Goal: Task Accomplishment & Management: Manage account settings

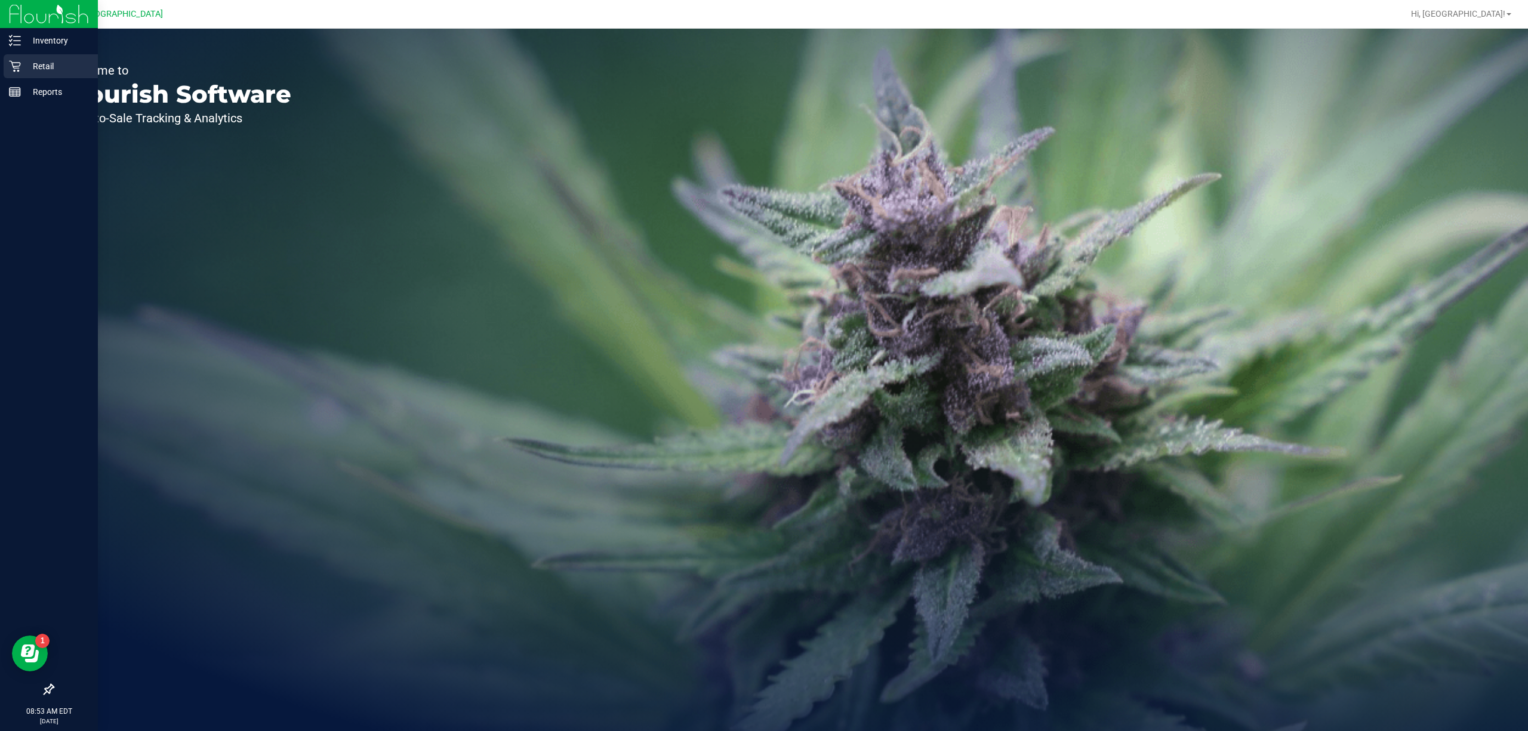
click at [61, 66] on p "Retail" at bounding box center [57, 66] width 72 height 14
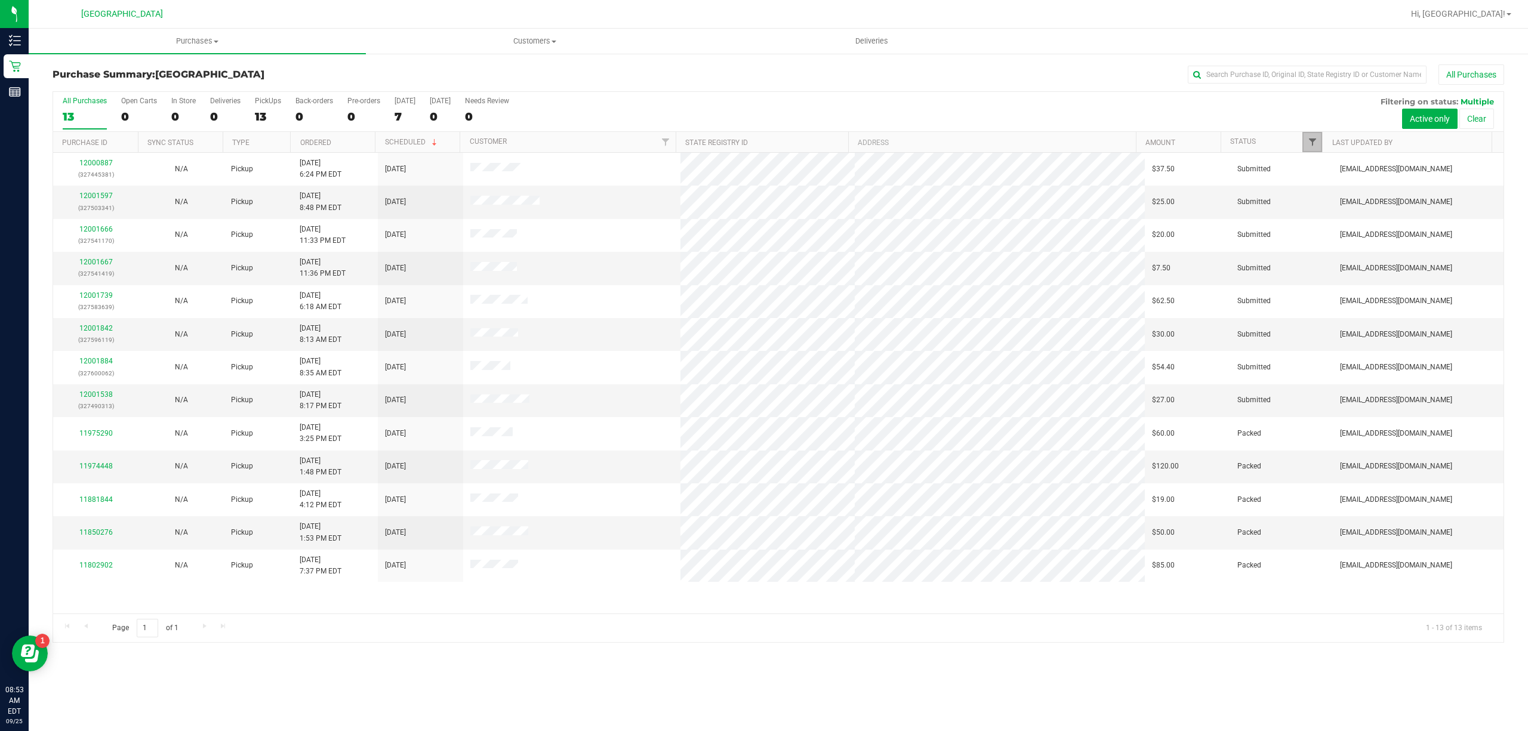
click at [1314, 140] on span "Filter" at bounding box center [1312, 142] width 10 height 10
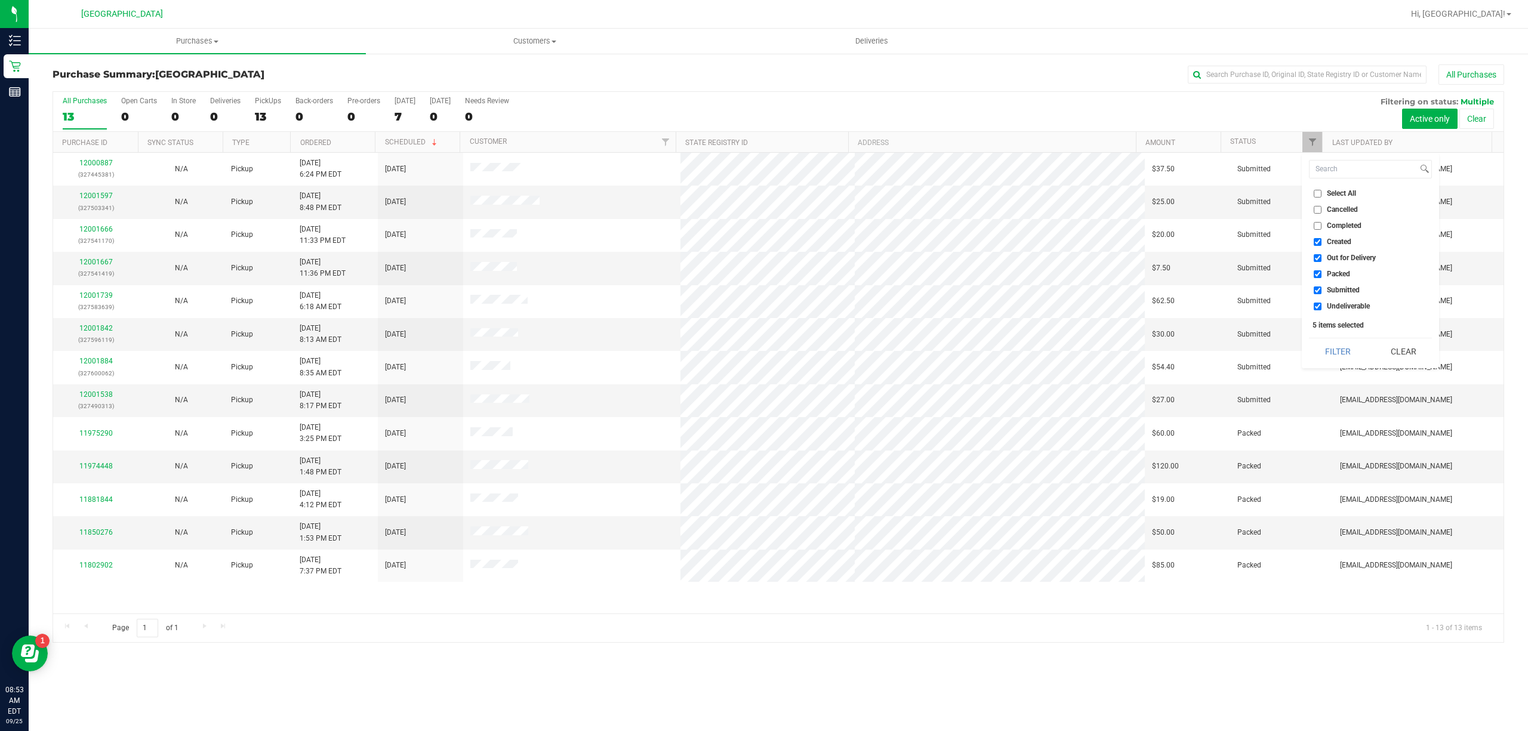
click at [1340, 241] on span "Created" at bounding box center [1338, 241] width 24 height 7
click at [1321, 241] on input "Created" at bounding box center [1317, 242] width 8 height 8
checkbox input "false"
click at [1349, 258] on span "Out for Delivery" at bounding box center [1350, 257] width 49 height 7
click at [1321, 258] on input "Out for Delivery" at bounding box center [1317, 258] width 8 height 8
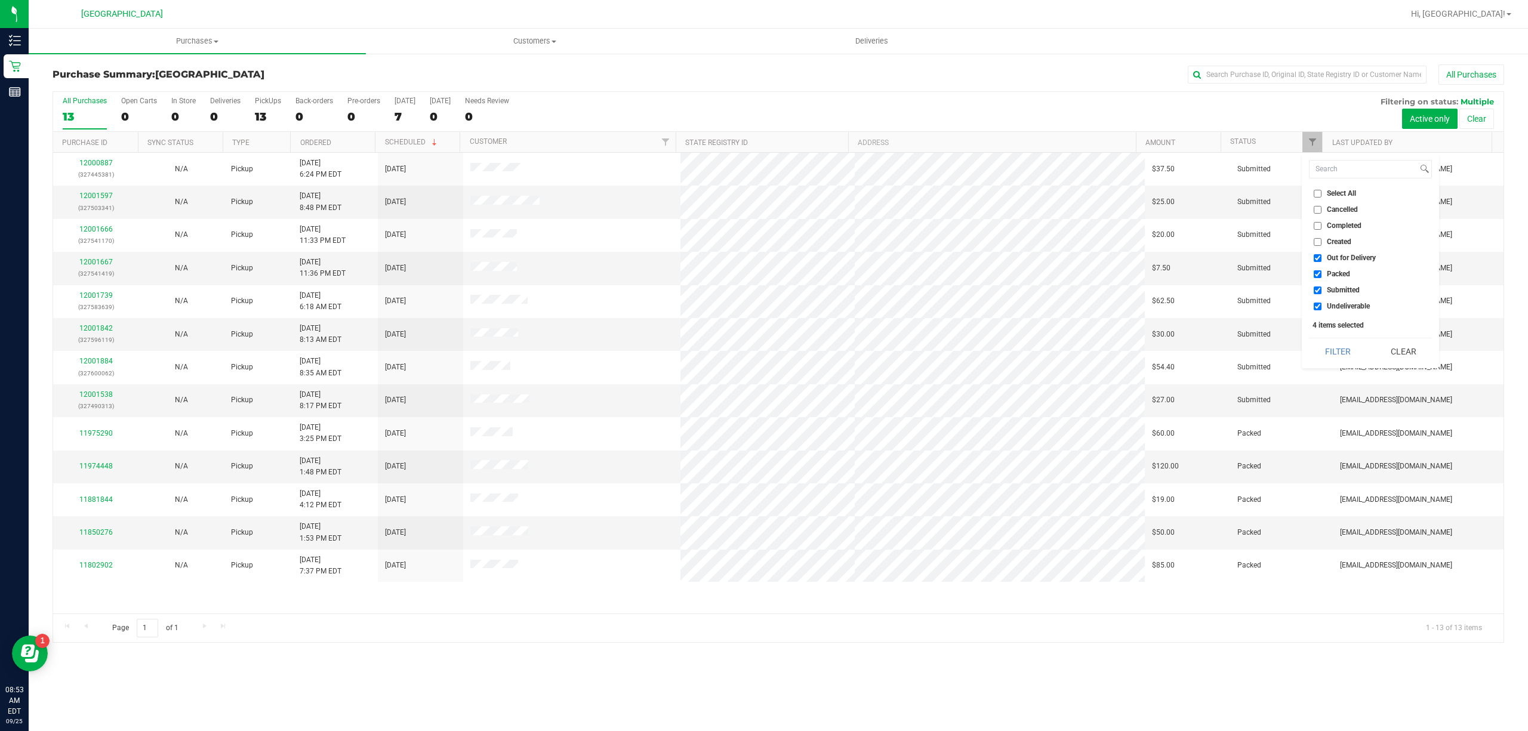
checkbox input "false"
click at [1340, 275] on span "Packed" at bounding box center [1337, 273] width 23 height 7
click at [1321, 275] on input "Packed" at bounding box center [1317, 274] width 8 height 8
checkbox input "false"
click at [1346, 300] on li "Undeliverable" at bounding box center [1370, 306] width 123 height 13
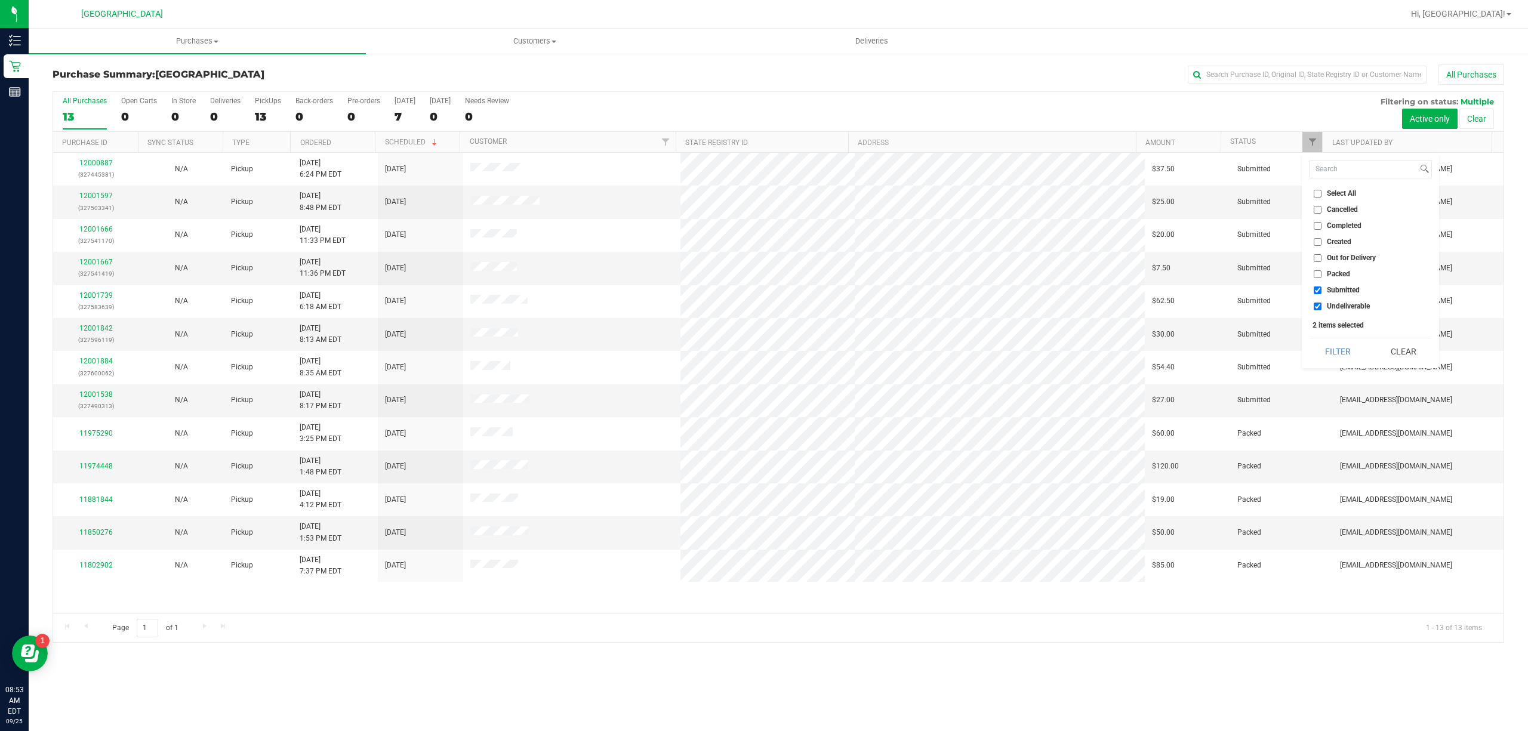
click at [1347, 306] on span "Undeliverable" at bounding box center [1347, 306] width 43 height 7
click at [1321, 306] on input "Undeliverable" at bounding box center [1317, 307] width 8 height 8
checkbox input "false"
click at [1347, 361] on button "Filter" at bounding box center [1337, 351] width 57 height 26
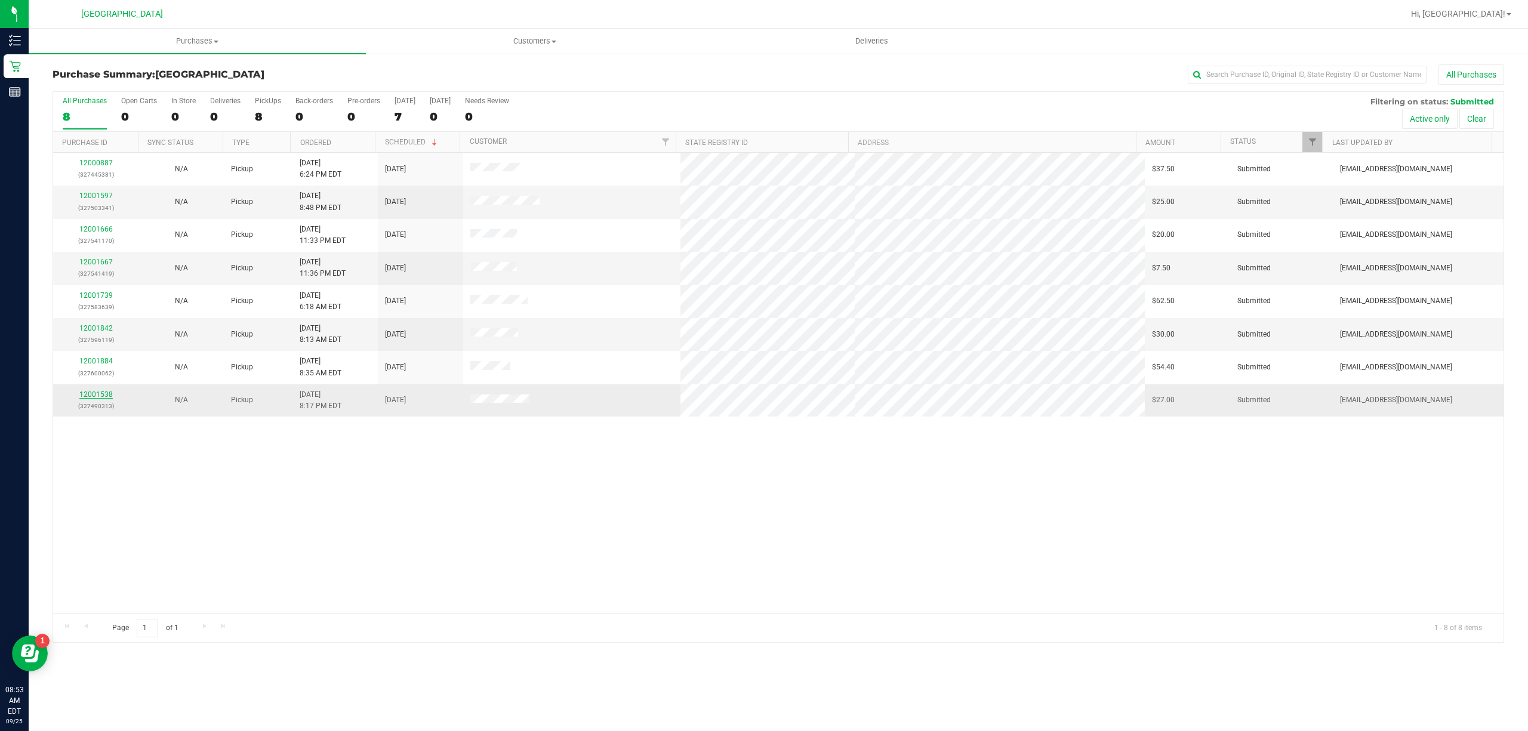
click at [108, 392] on link "12001538" at bounding box center [95, 394] width 33 height 8
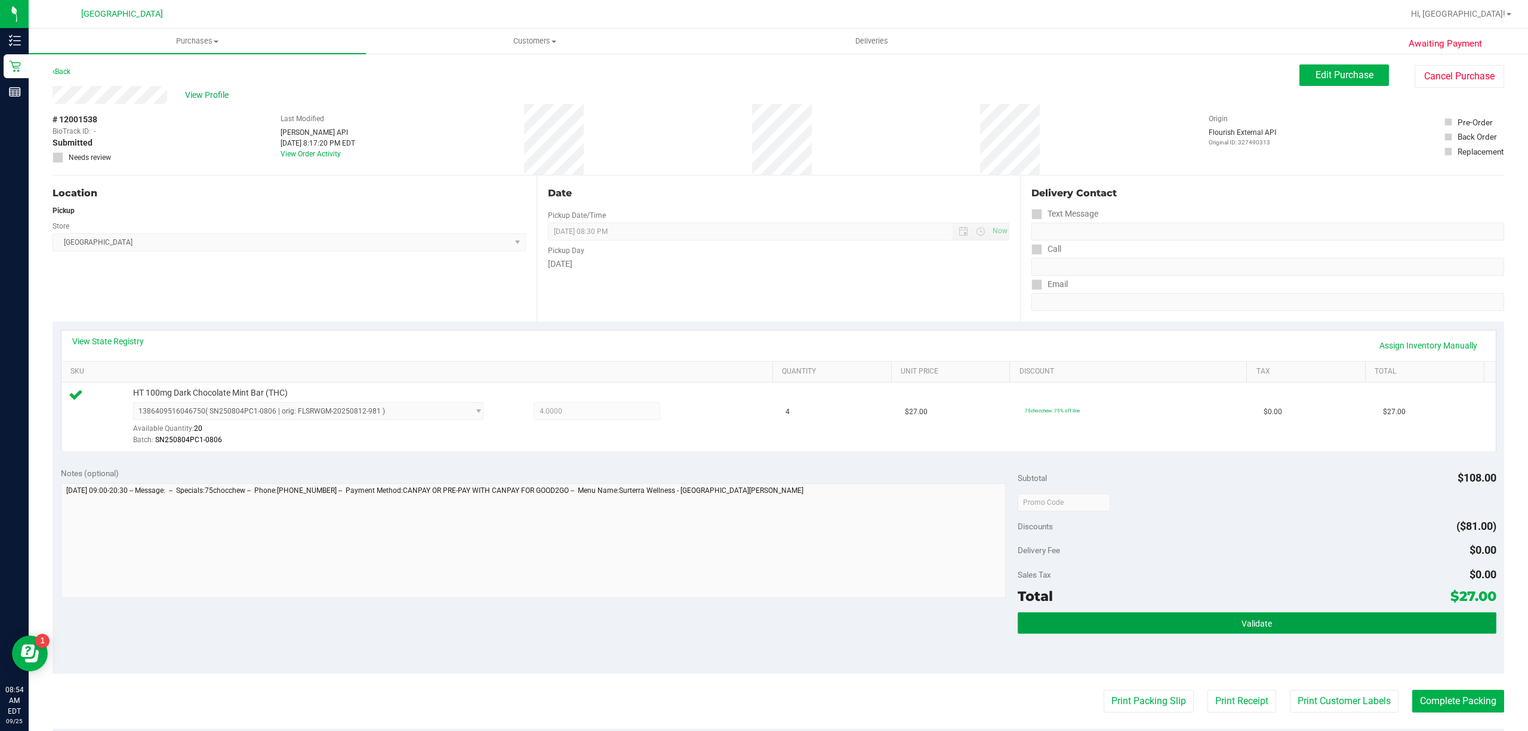
click at [1291, 625] on button "Validate" at bounding box center [1256, 622] width 479 height 21
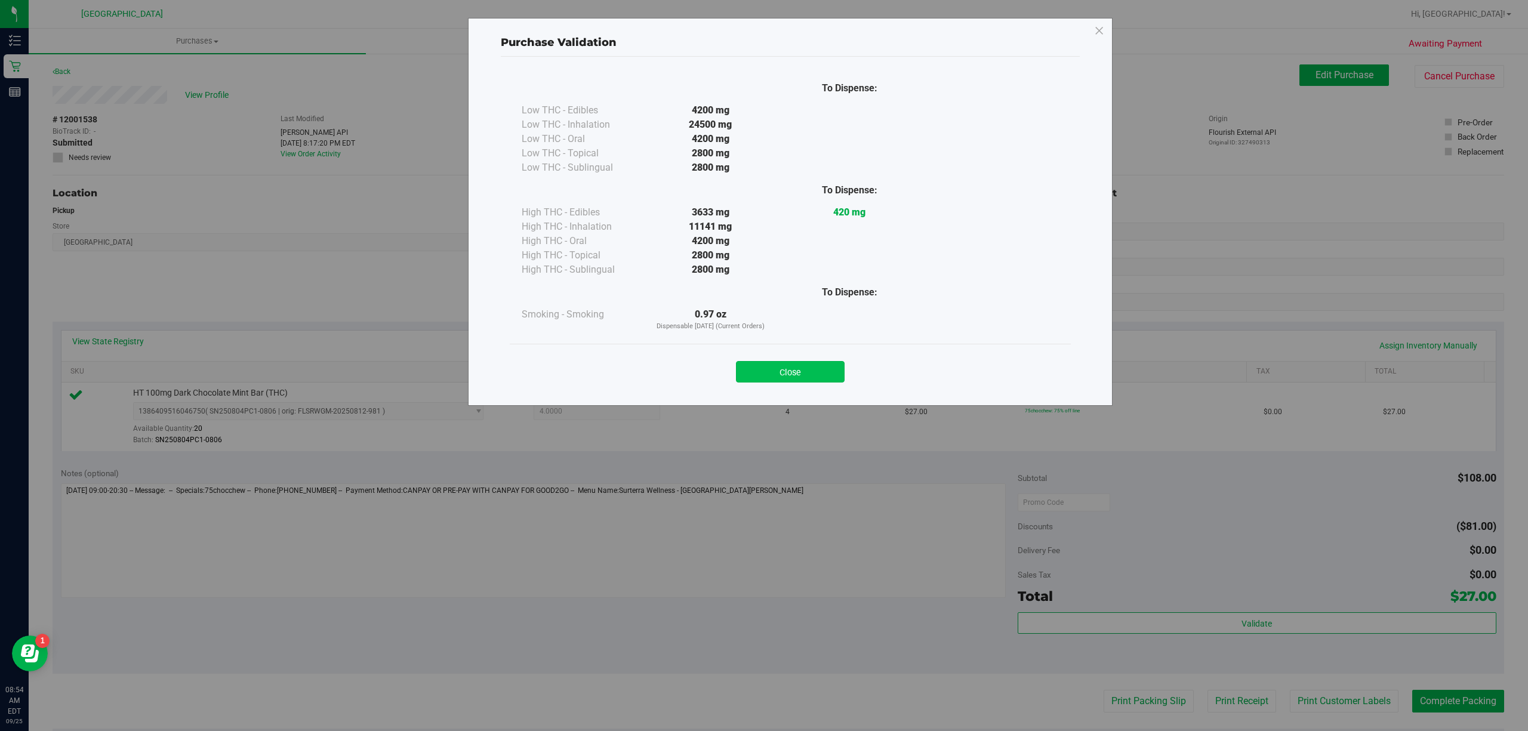
click at [810, 371] on button "Close" at bounding box center [790, 371] width 109 height 21
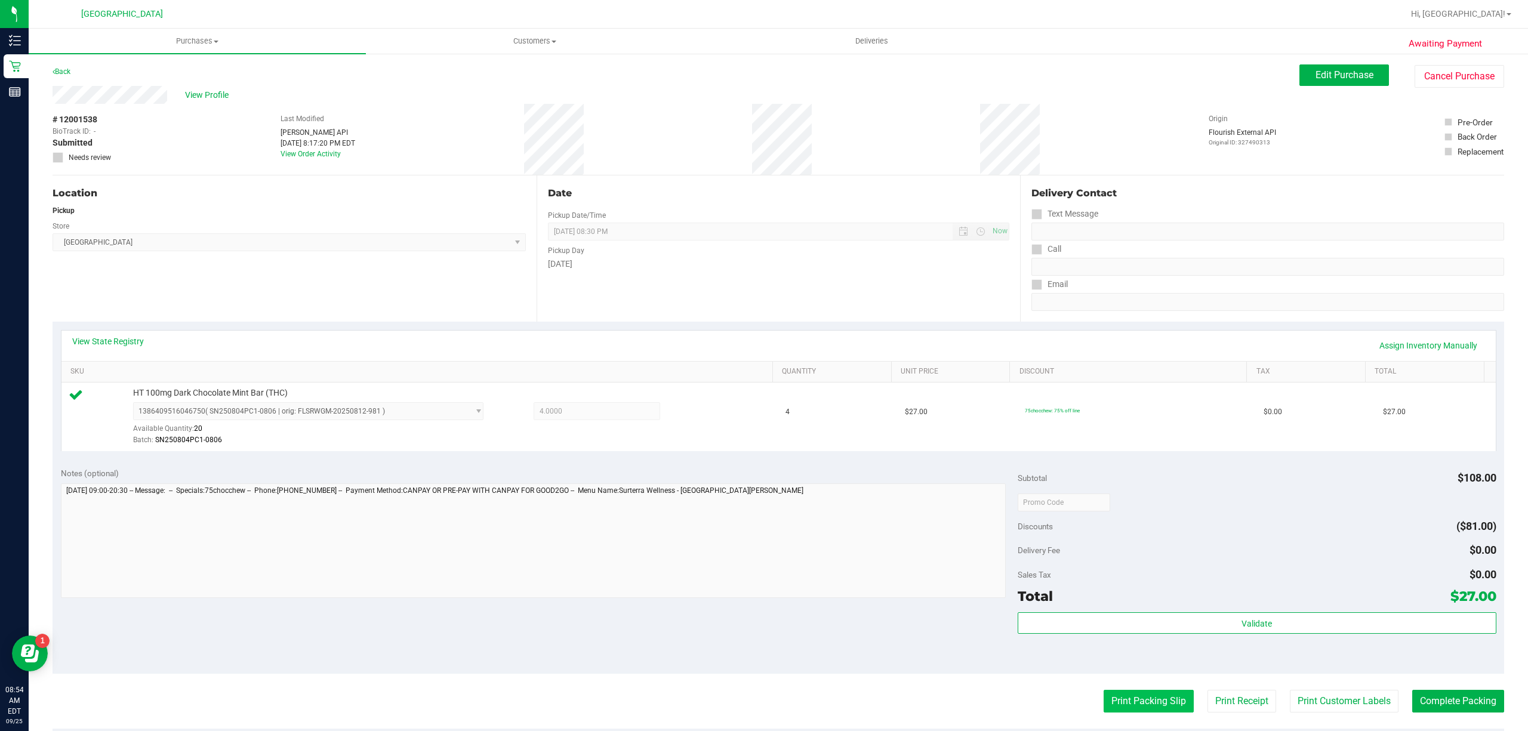
click at [1127, 702] on button "Print Packing Slip" at bounding box center [1148, 701] width 90 height 23
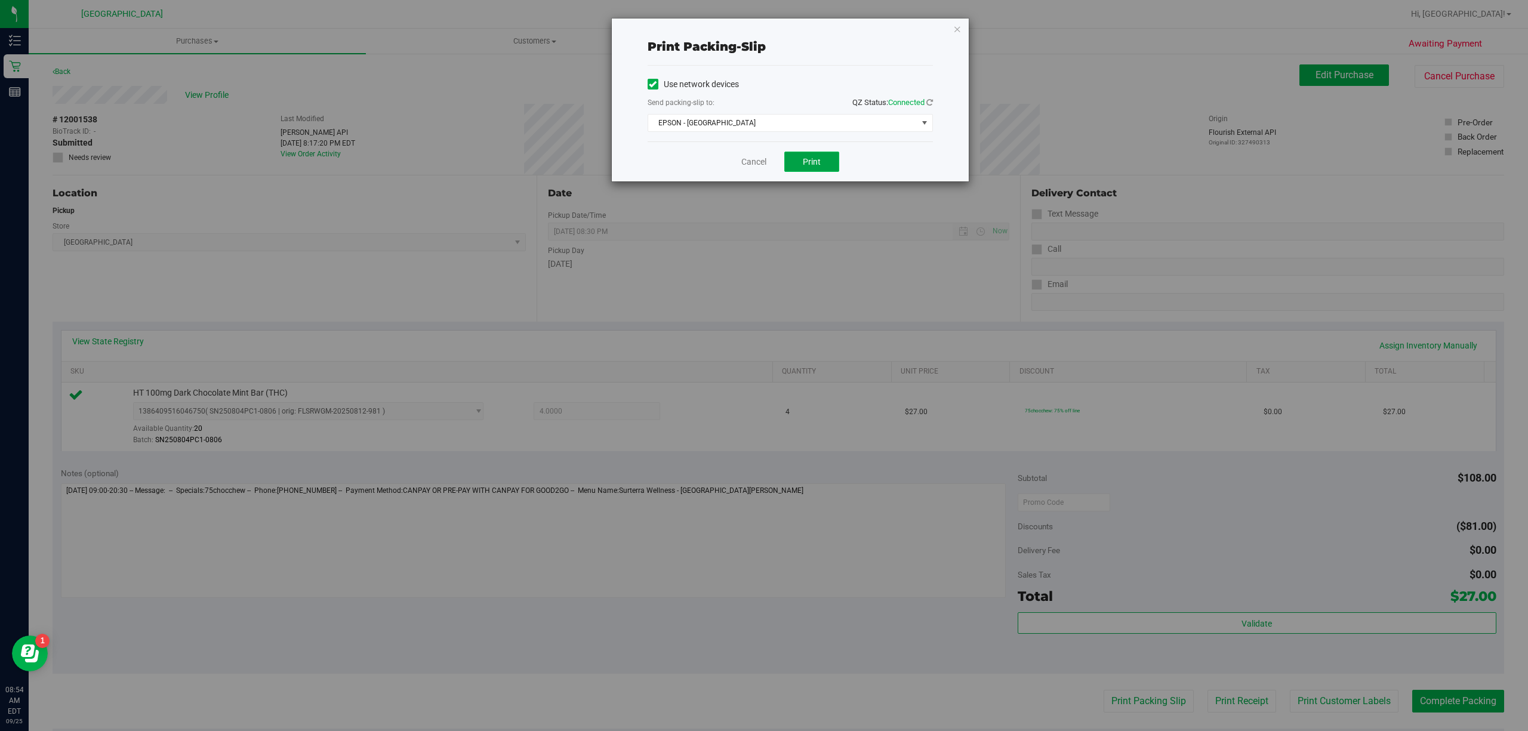
click at [795, 154] on button "Print" at bounding box center [811, 162] width 55 height 20
click at [912, 117] on span "EPSON - [GEOGRAPHIC_DATA]" at bounding box center [782, 123] width 269 height 17
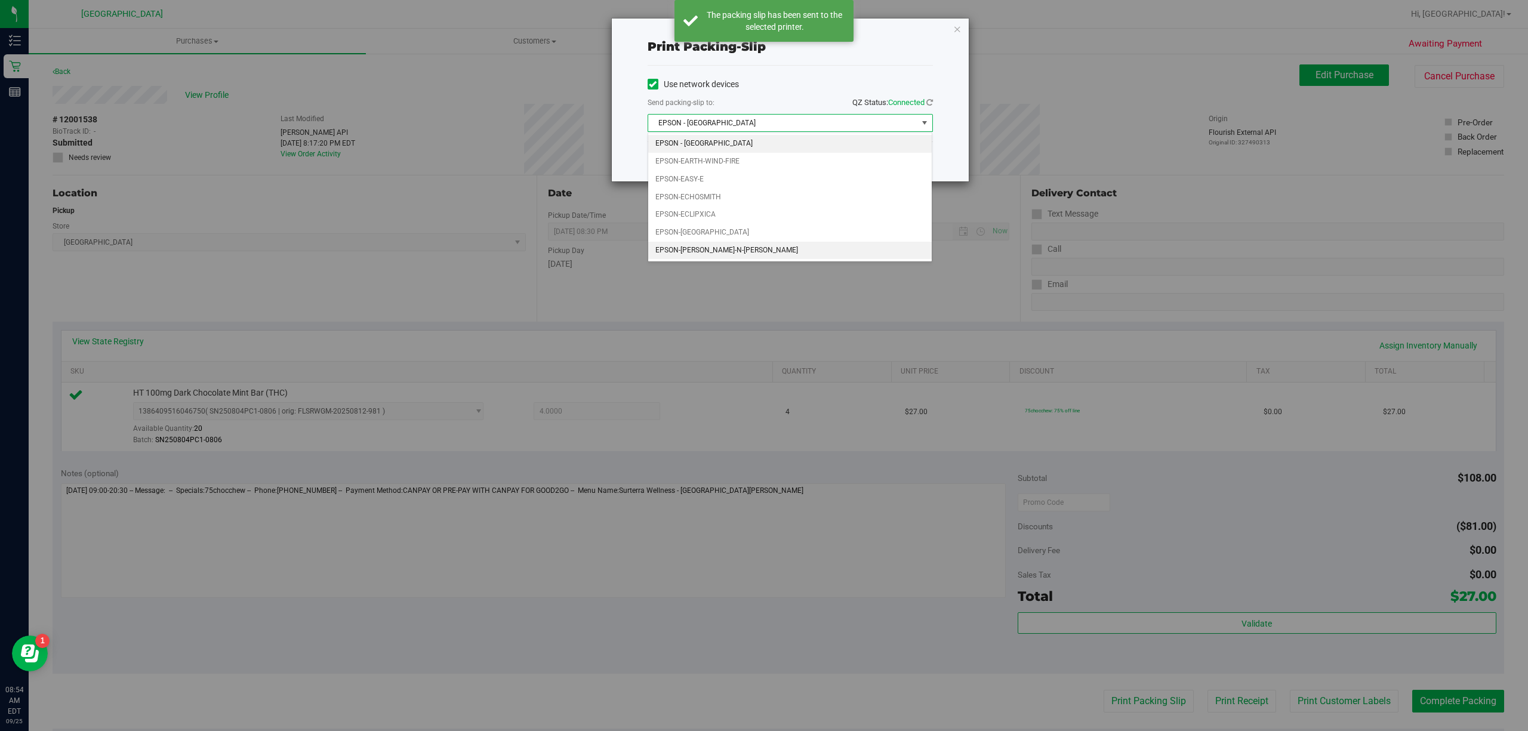
click at [834, 248] on li "EPSON-[PERSON_NAME]-N-[PERSON_NAME]" at bounding box center [789, 251] width 283 height 18
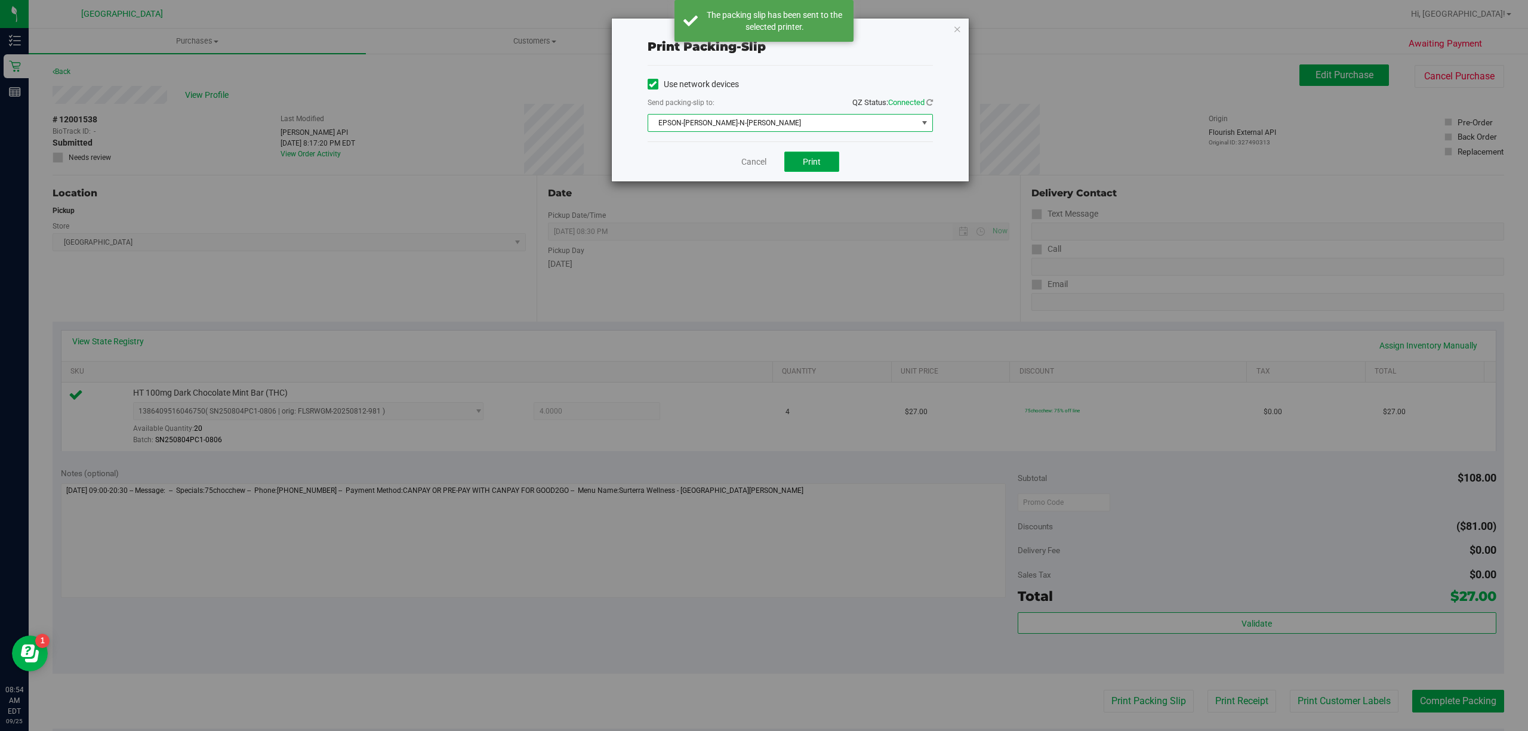
click at [819, 163] on span "Print" at bounding box center [812, 162] width 18 height 10
click at [958, 22] on icon "button" at bounding box center [957, 28] width 8 height 14
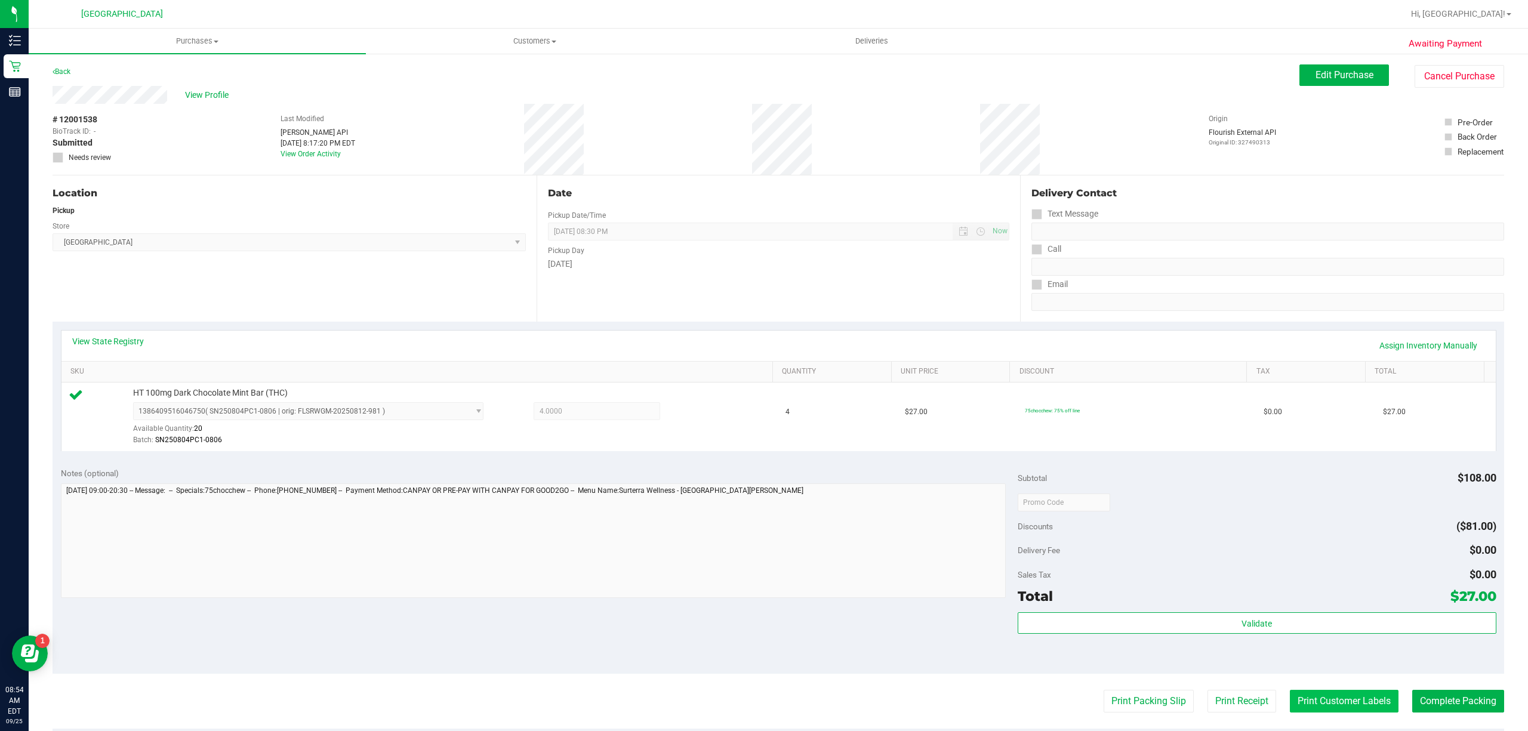
click at [1319, 702] on button "Print Customer Labels" at bounding box center [1343, 701] width 109 height 23
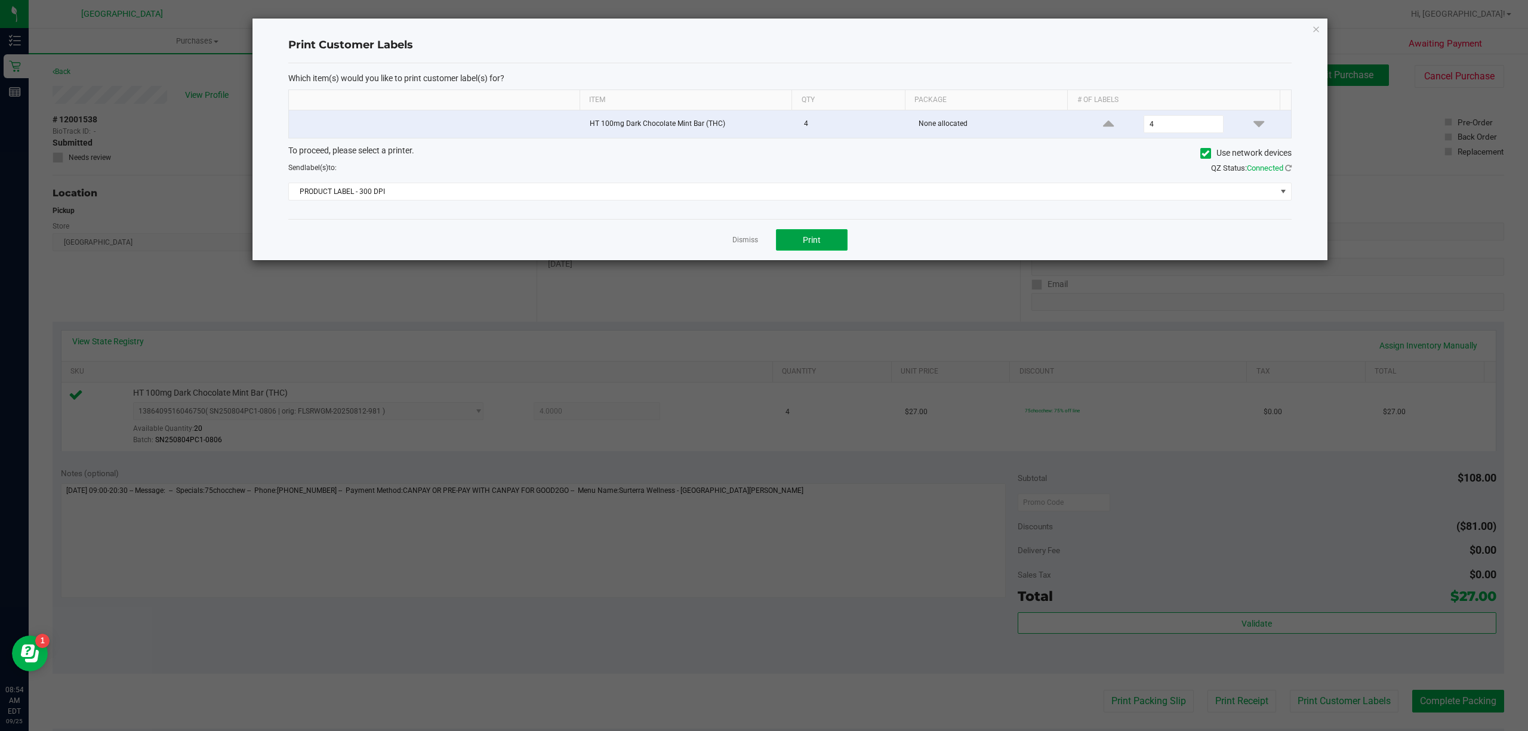
click at [822, 233] on button "Print" at bounding box center [812, 239] width 72 height 21
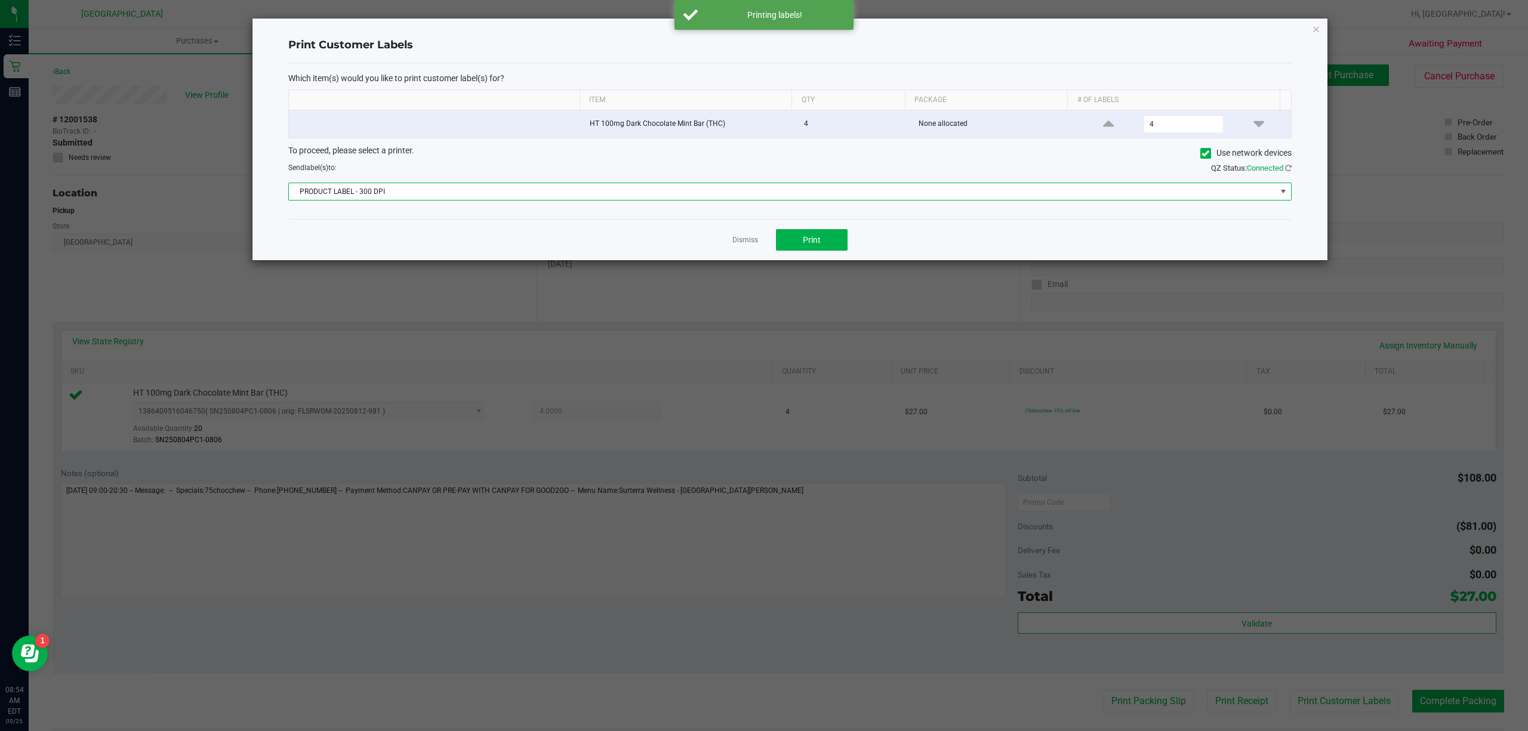
click at [893, 192] on span "PRODUCT LABEL - 300 DPI" at bounding box center [782, 191] width 987 height 17
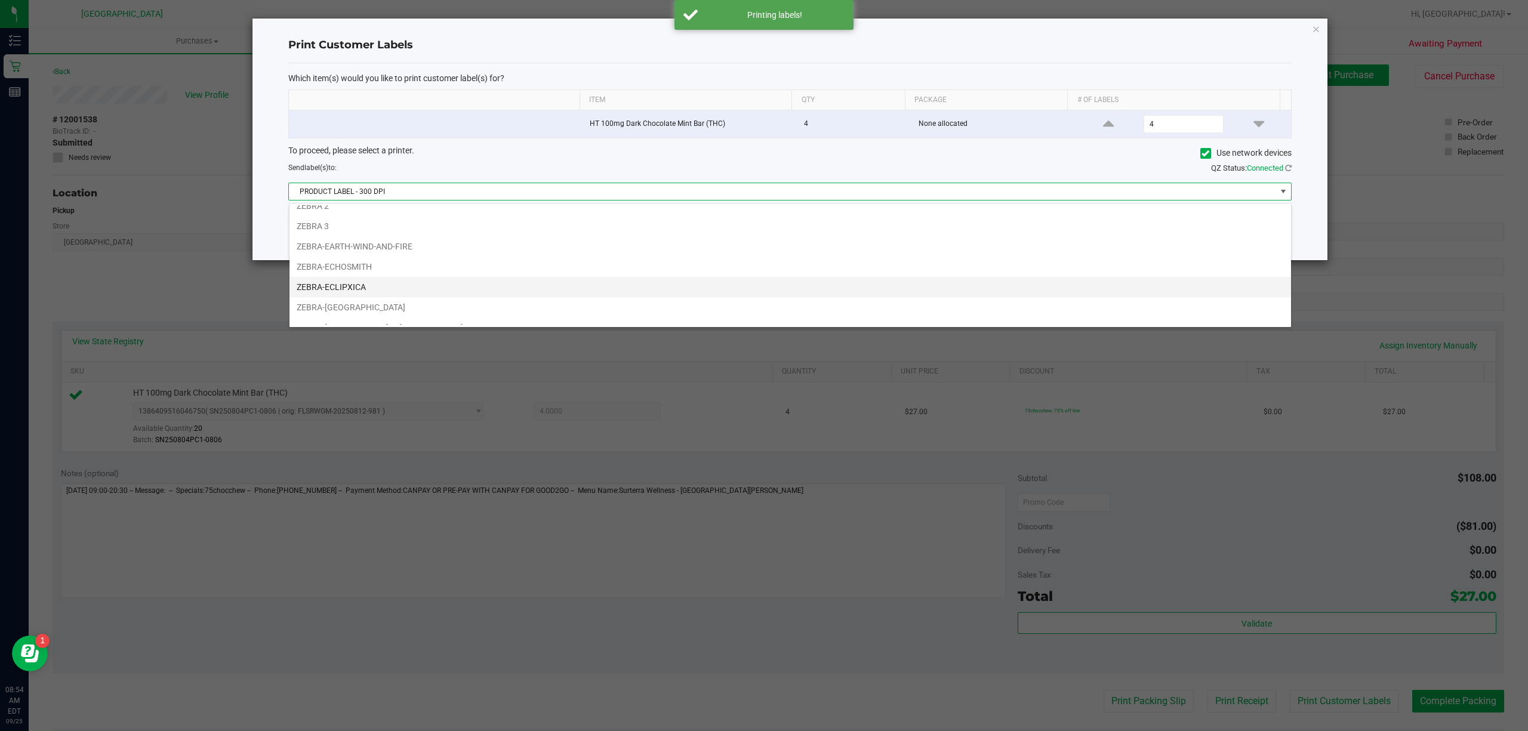
scroll to position [46, 0]
click at [958, 316] on li "ZEBRA-[PERSON_NAME]-N-[PERSON_NAME]" at bounding box center [789, 314] width 1001 height 20
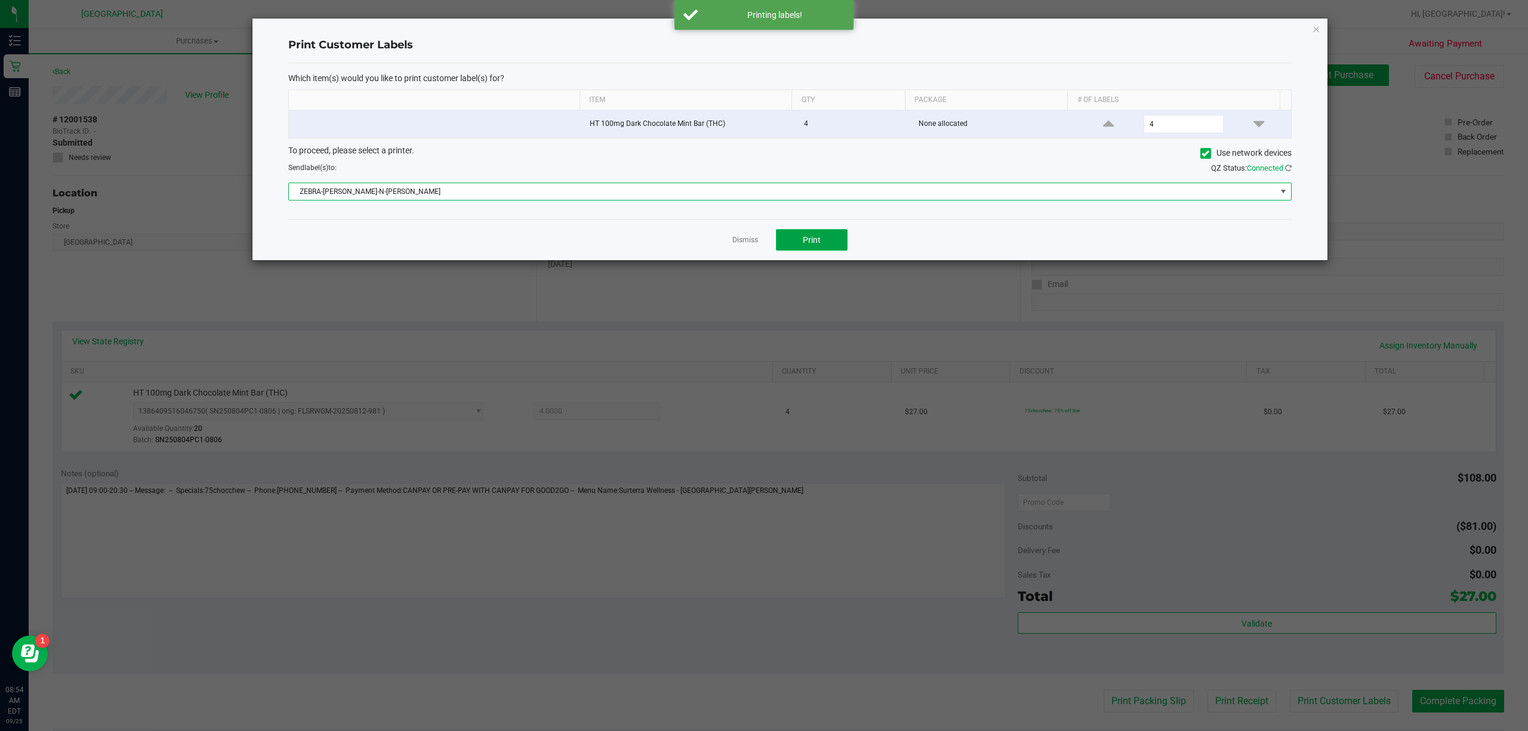
click at [843, 239] on button "Print" at bounding box center [812, 239] width 72 height 21
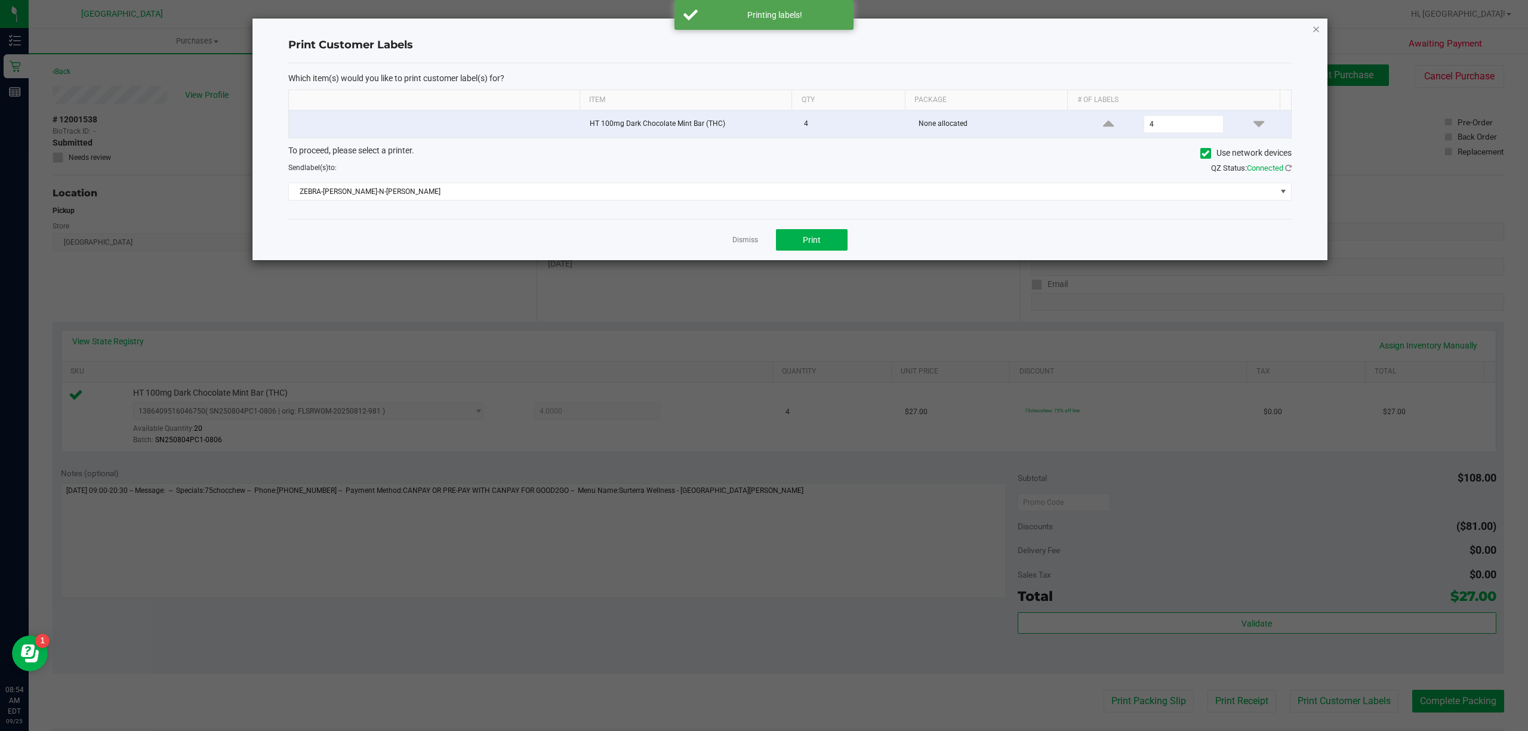
click at [1314, 31] on icon "button" at bounding box center [1316, 28] width 8 height 14
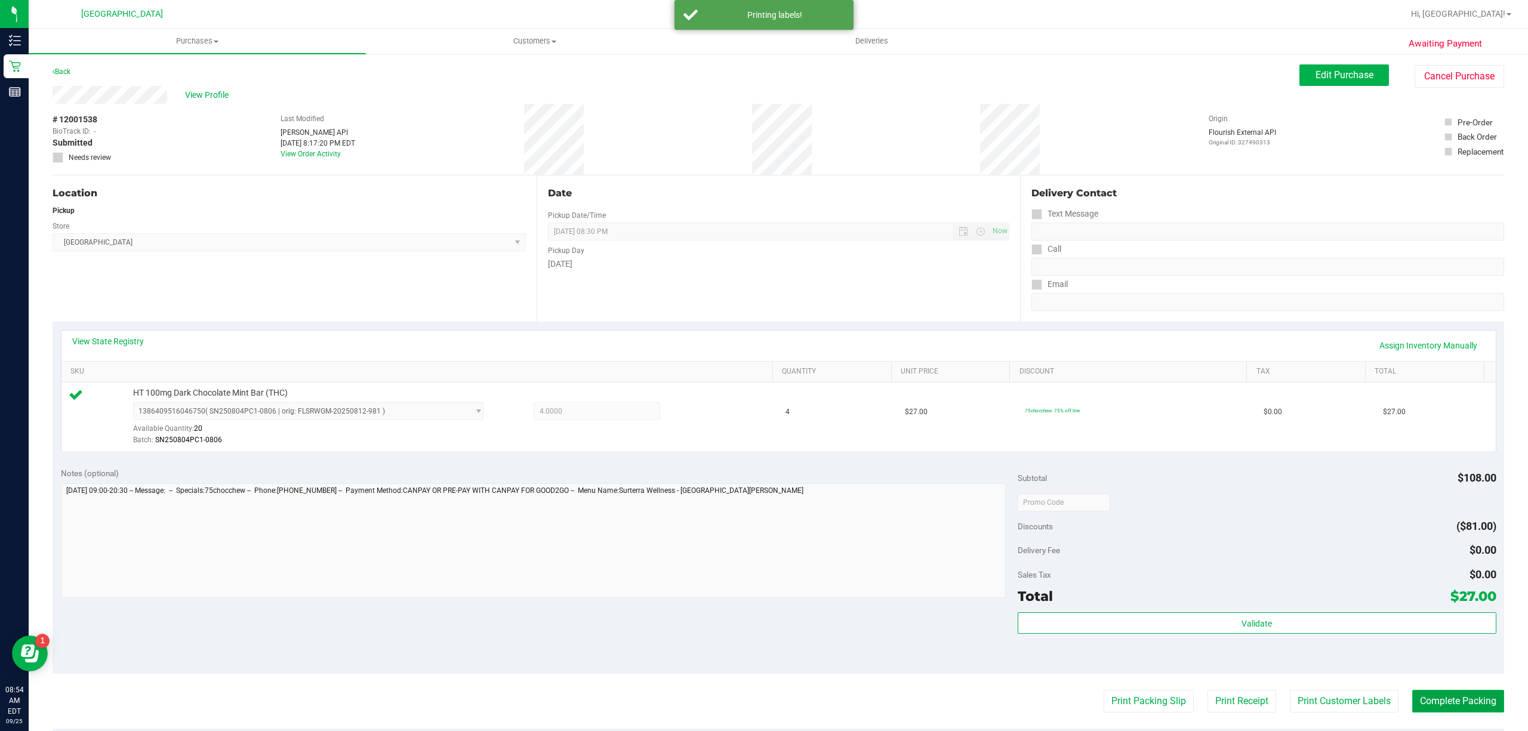
click at [1455, 699] on button "Complete Packing" at bounding box center [1458, 701] width 92 height 23
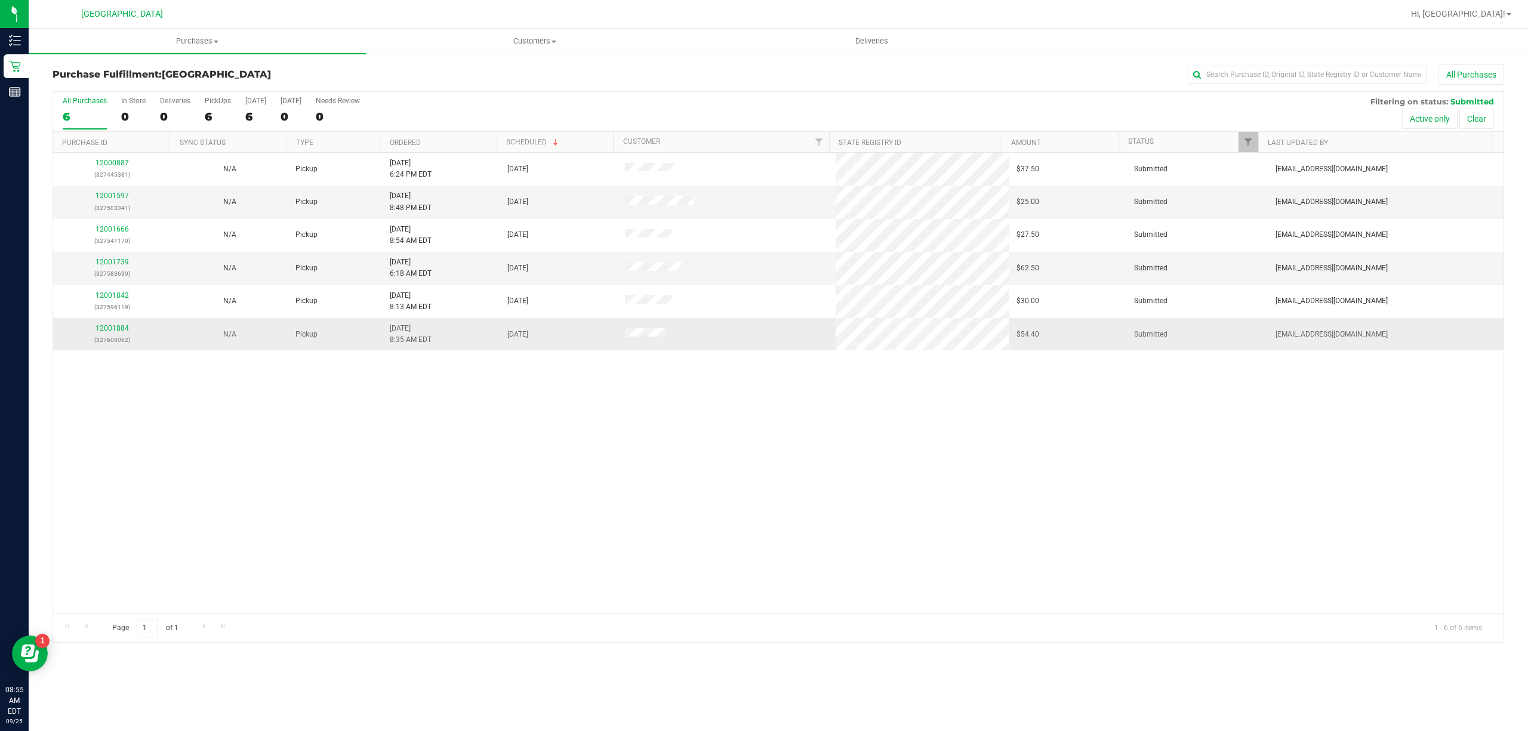
click at [111, 323] on td "12001884 (327600062)" at bounding box center [112, 334] width 118 height 32
click at [113, 325] on link "12001884" at bounding box center [111, 328] width 33 height 8
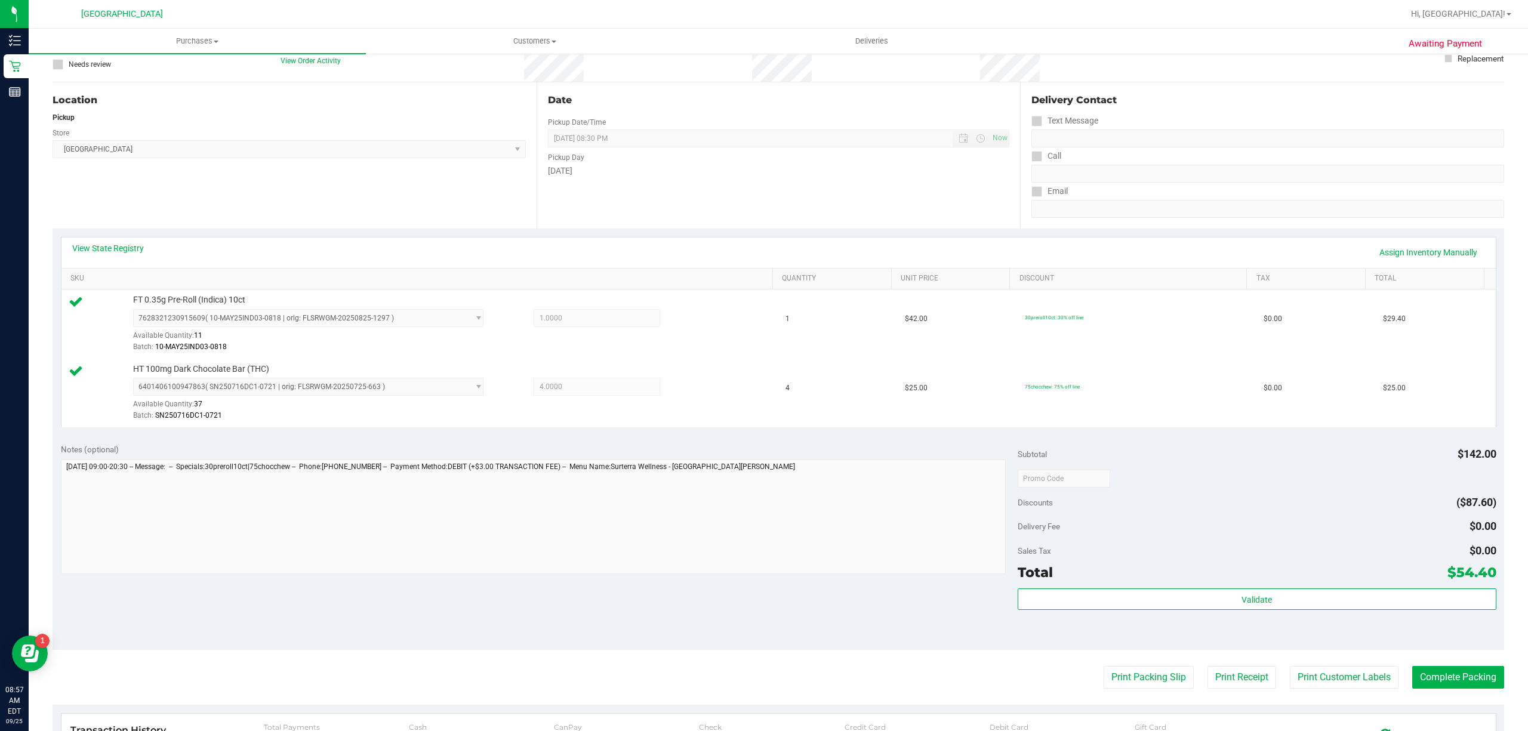
scroll to position [316, 0]
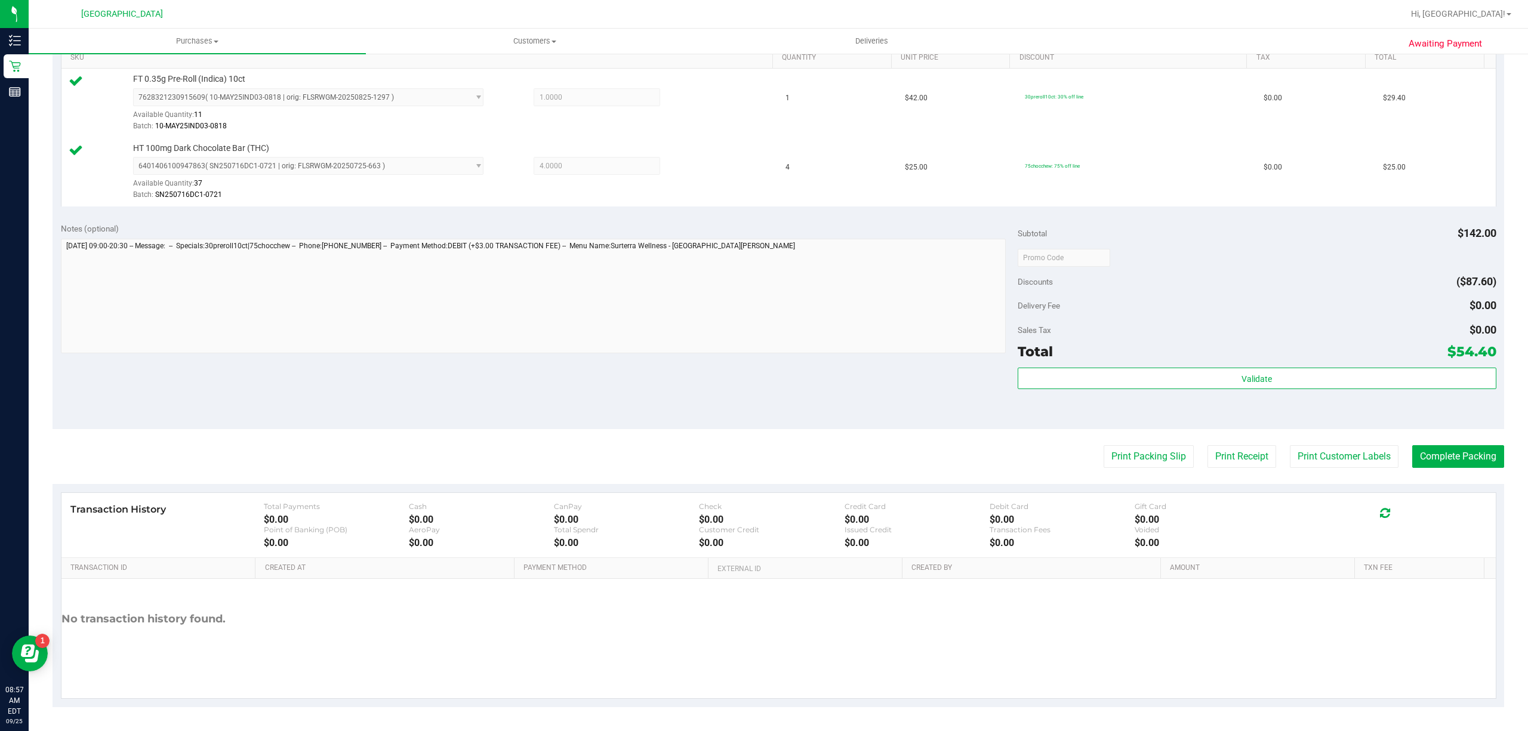
click at [1065, 357] on div "Total $54.40" at bounding box center [1256, 351] width 479 height 21
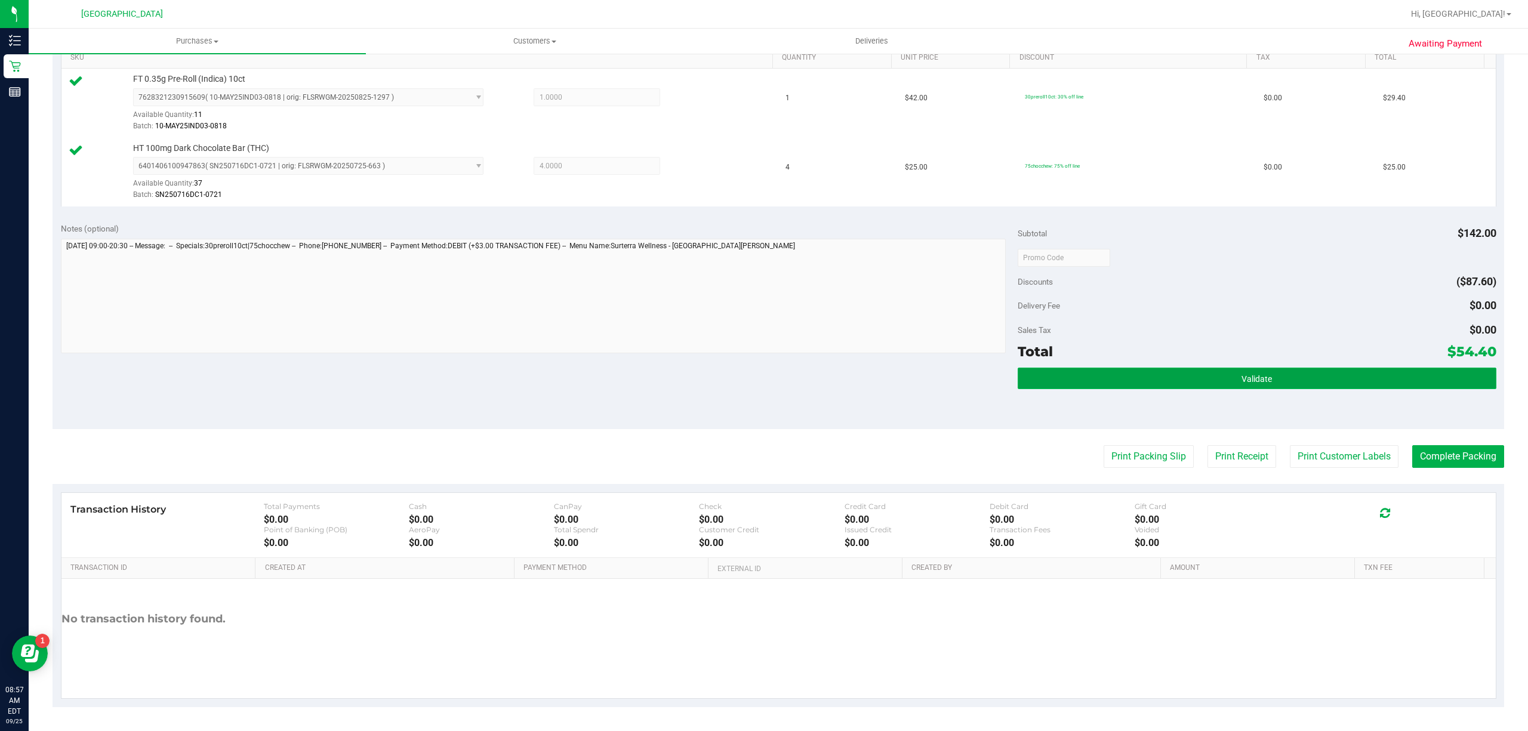
click at [1065, 375] on button "Validate" at bounding box center [1256, 378] width 479 height 21
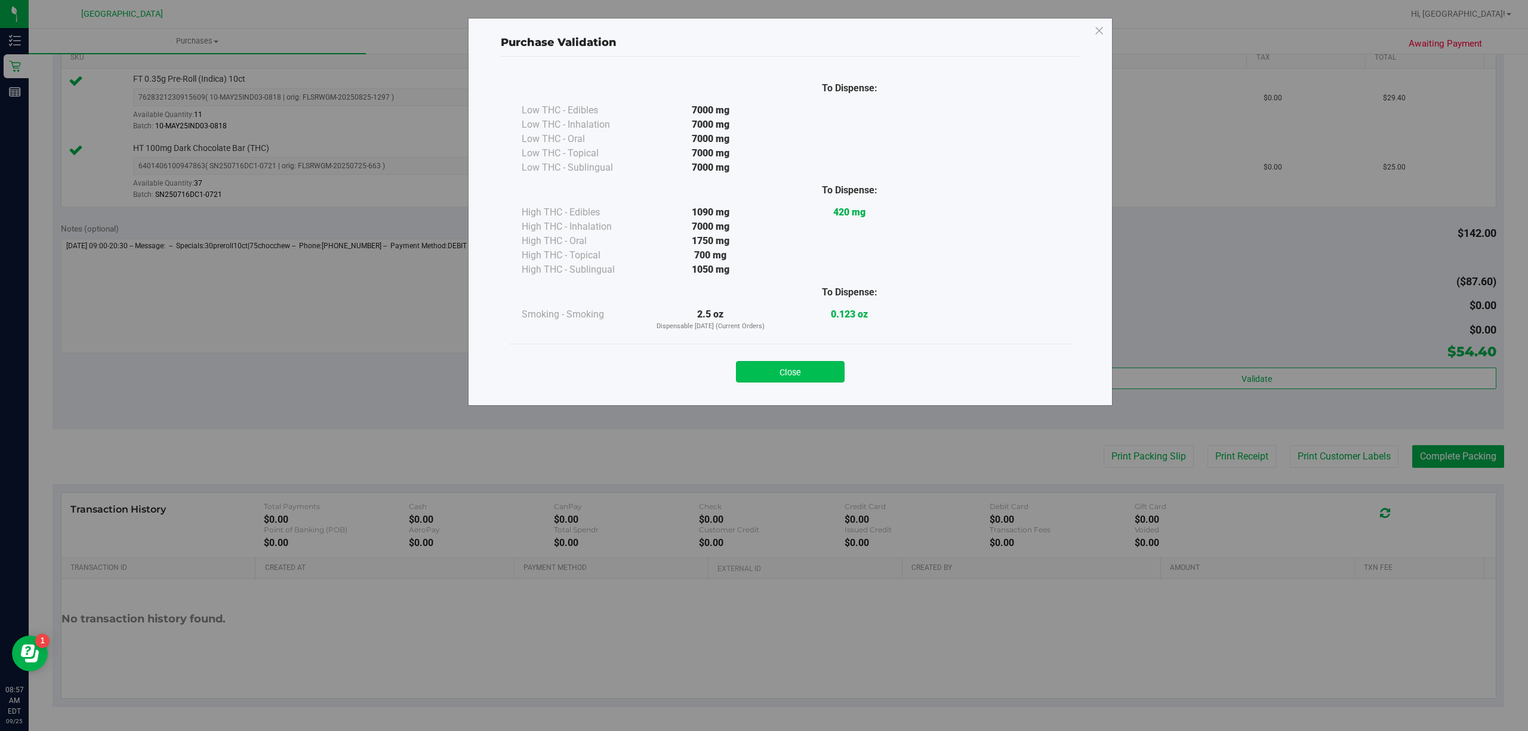
click at [814, 363] on button "Close" at bounding box center [790, 371] width 109 height 21
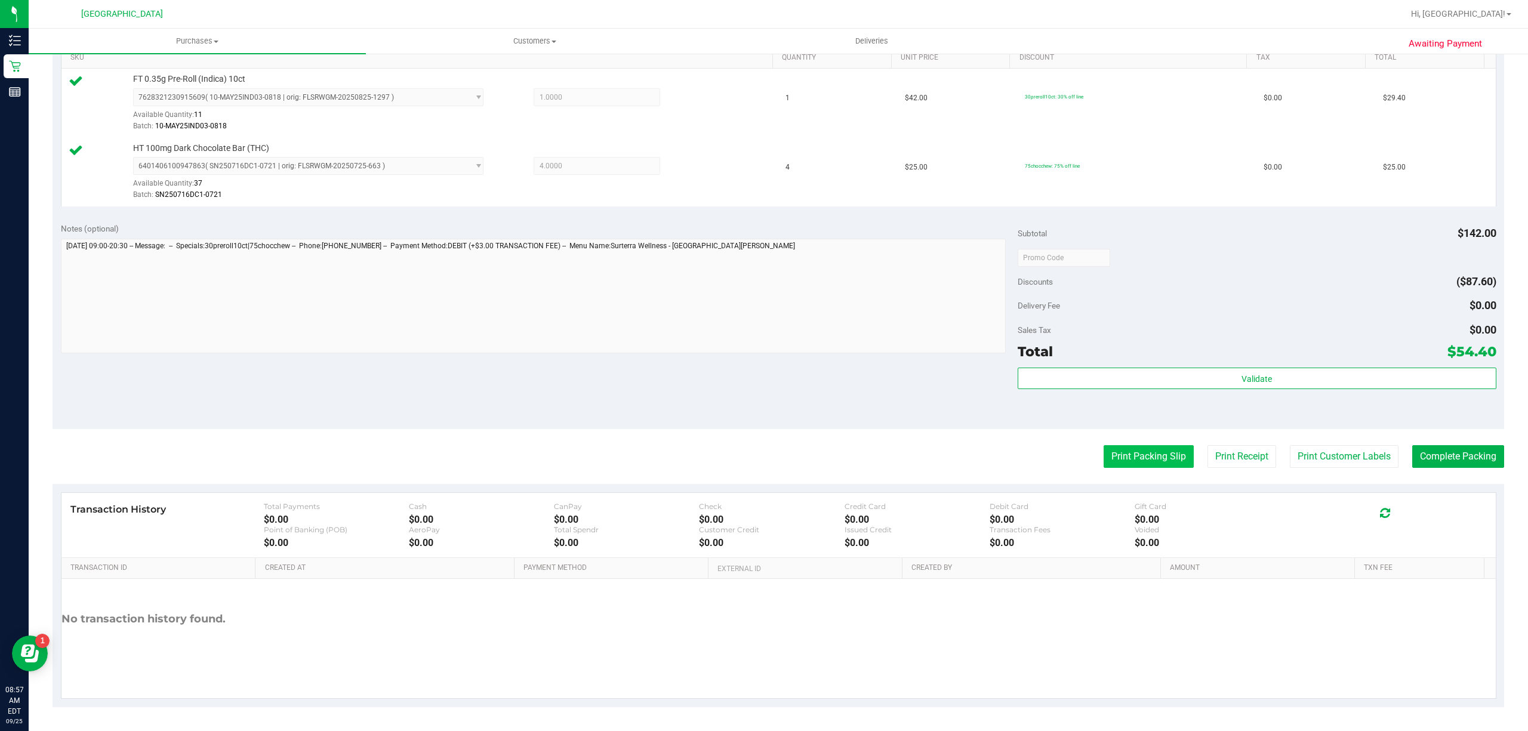
click at [1159, 463] on button "Print Packing Slip" at bounding box center [1148, 456] width 90 height 23
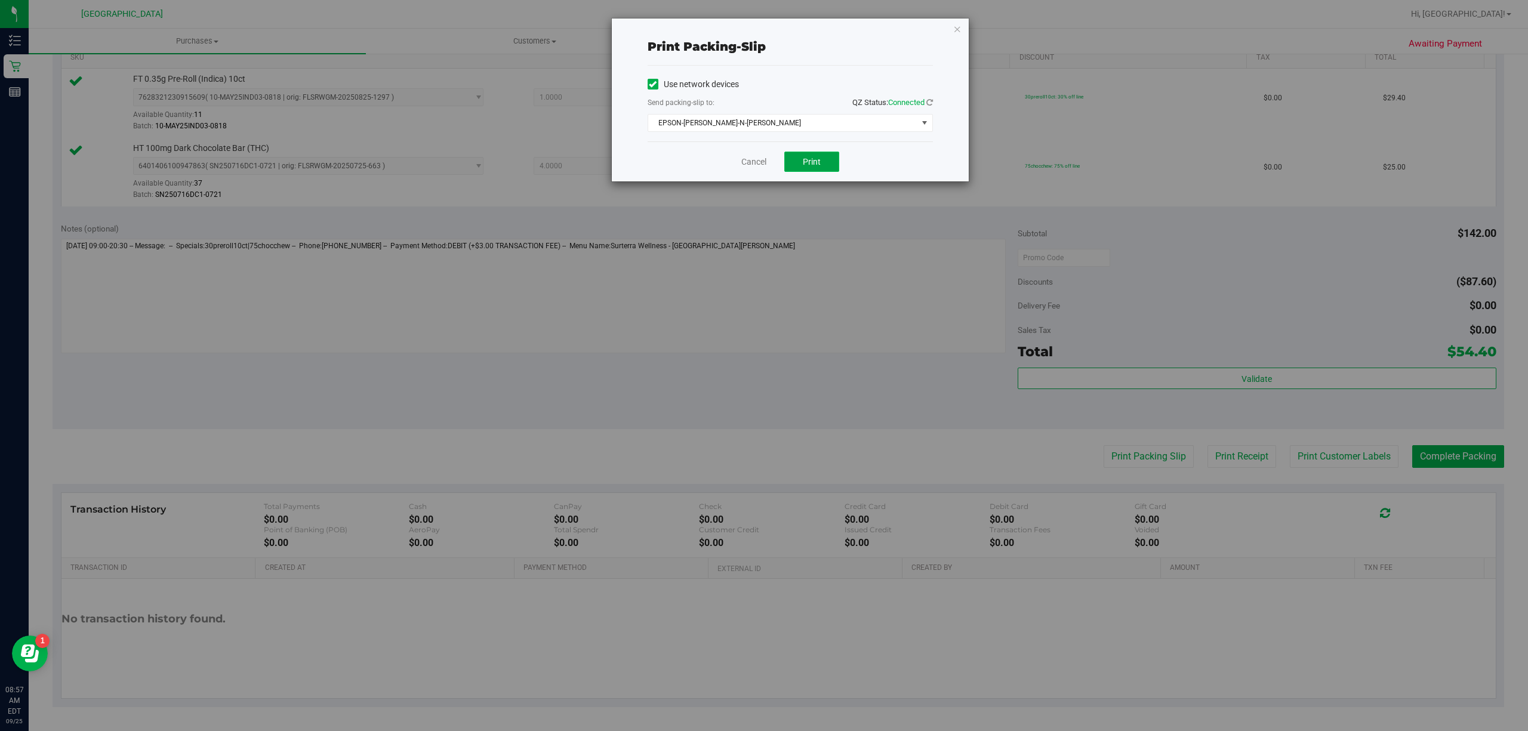
click at [797, 165] on button "Print" at bounding box center [811, 162] width 55 height 20
click at [958, 29] on icon "button" at bounding box center [957, 28] width 8 height 14
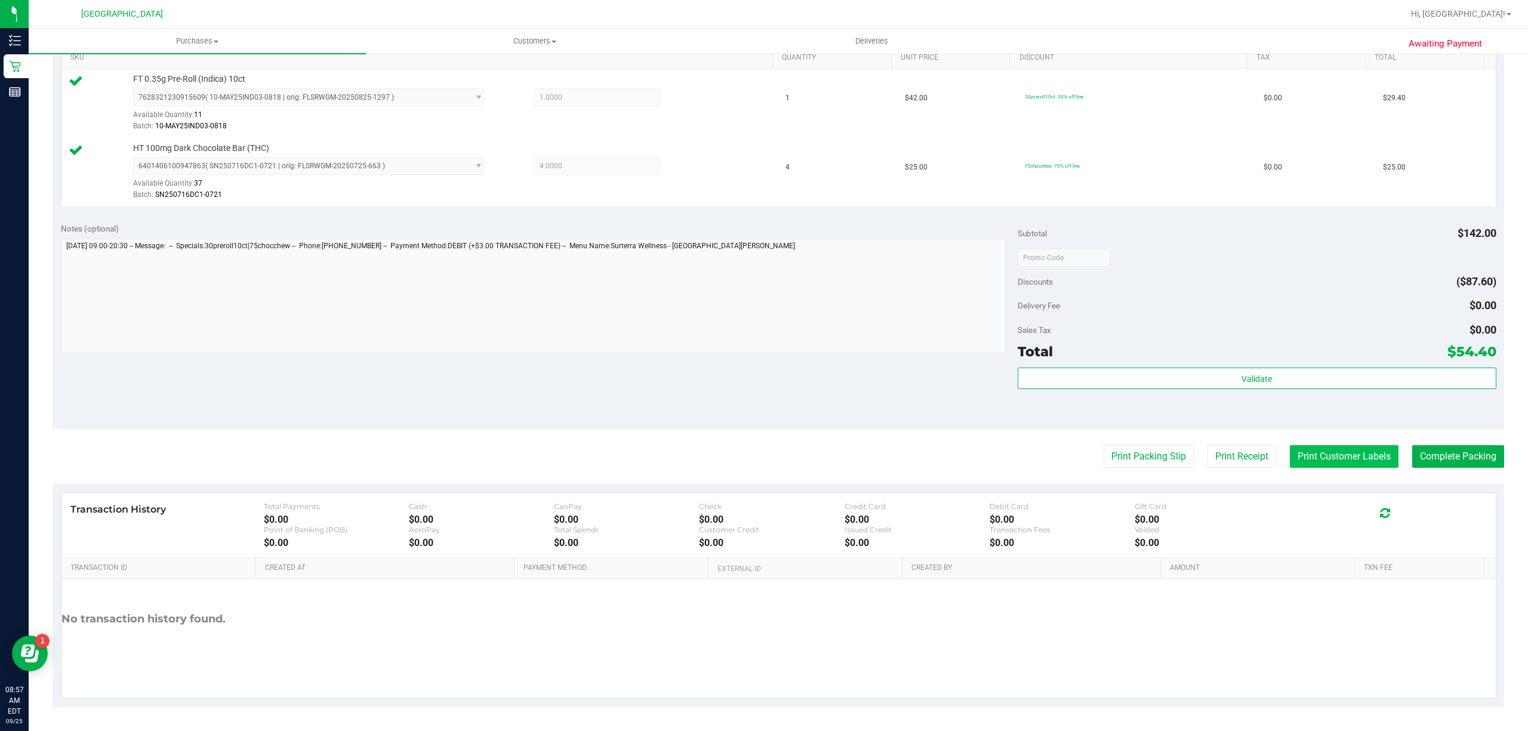
click at [1323, 456] on button "Print Customer Labels" at bounding box center [1343, 456] width 109 height 23
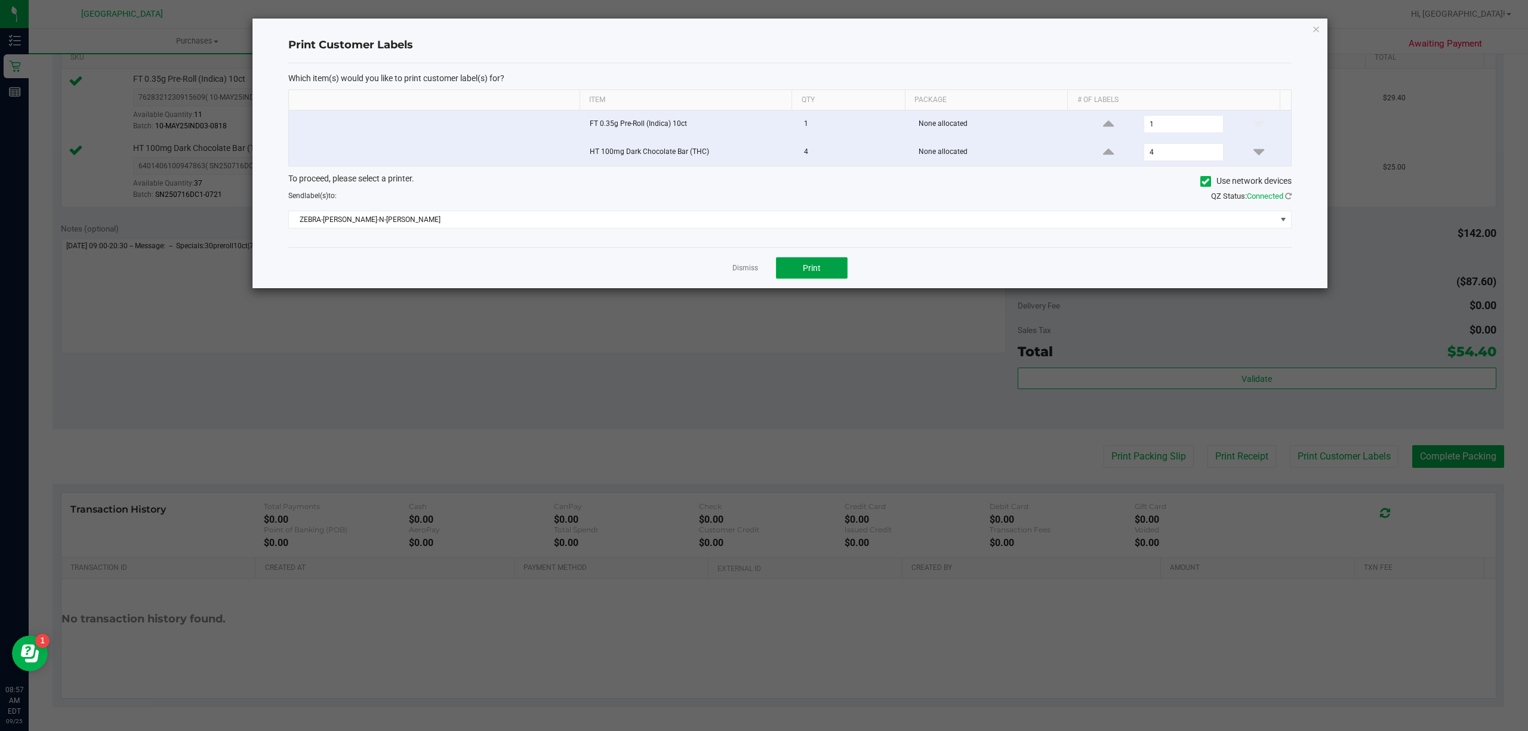
click at [835, 263] on button "Print" at bounding box center [812, 267] width 72 height 21
click at [1313, 29] on icon "button" at bounding box center [1316, 28] width 8 height 14
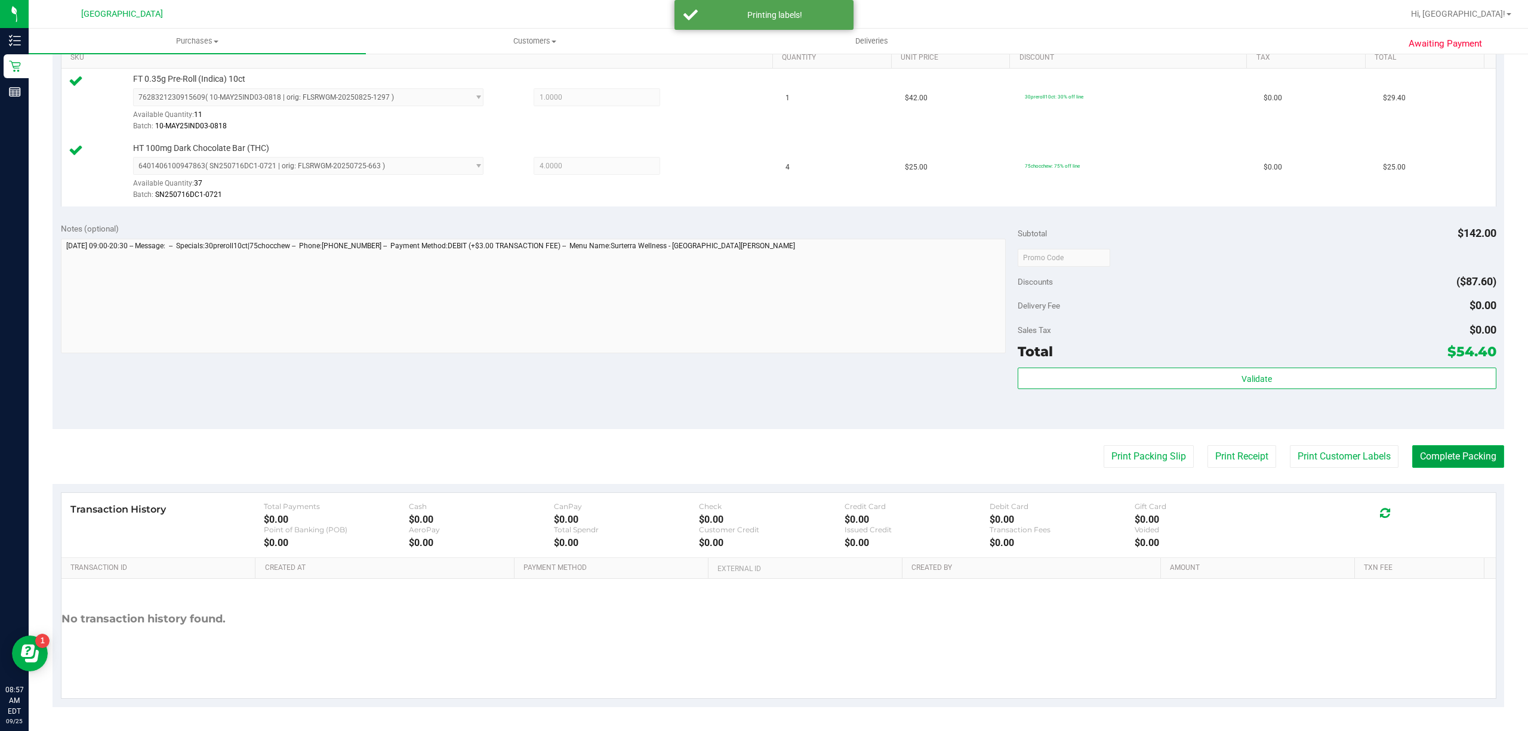
click at [1432, 454] on button "Complete Packing" at bounding box center [1458, 456] width 92 height 23
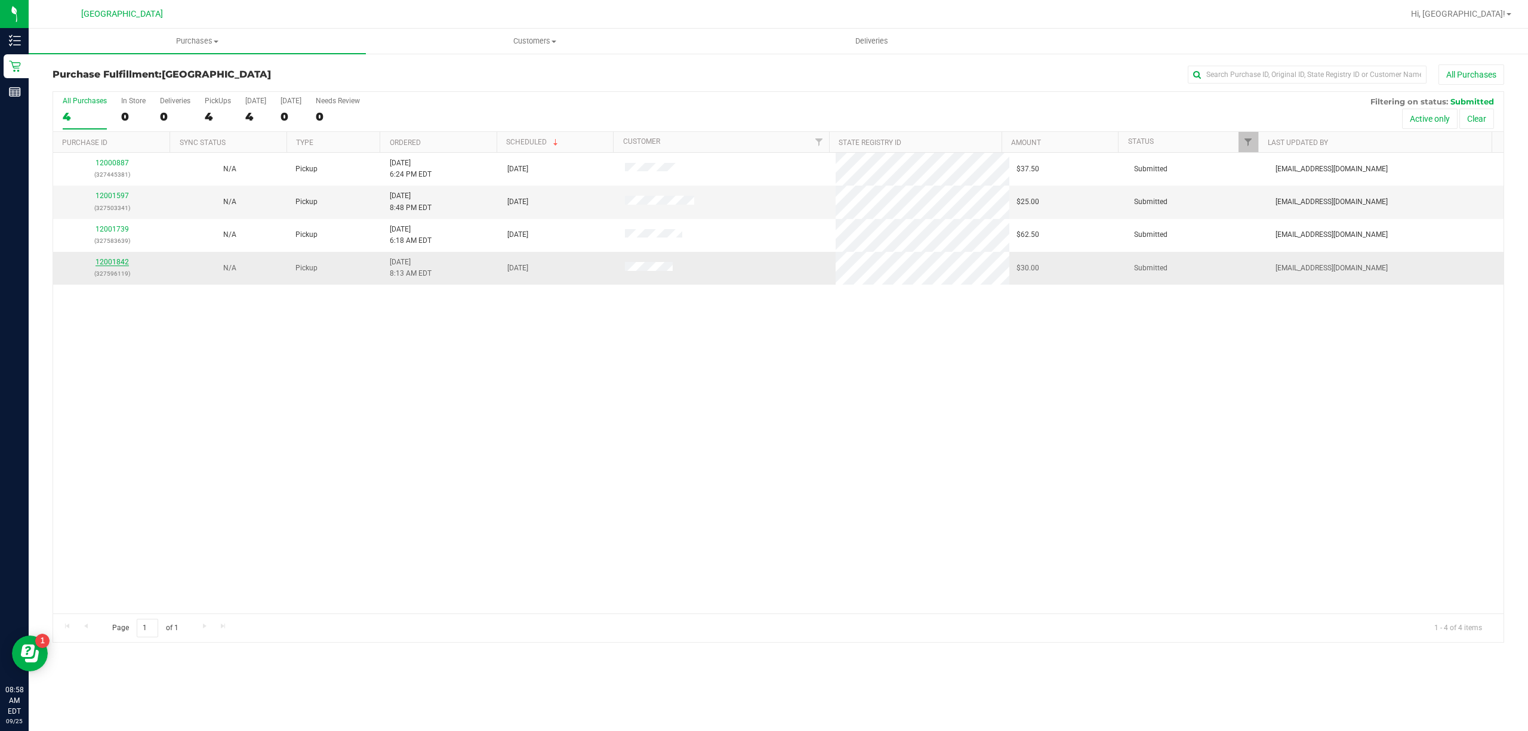
click at [122, 261] on link "12001842" at bounding box center [111, 262] width 33 height 8
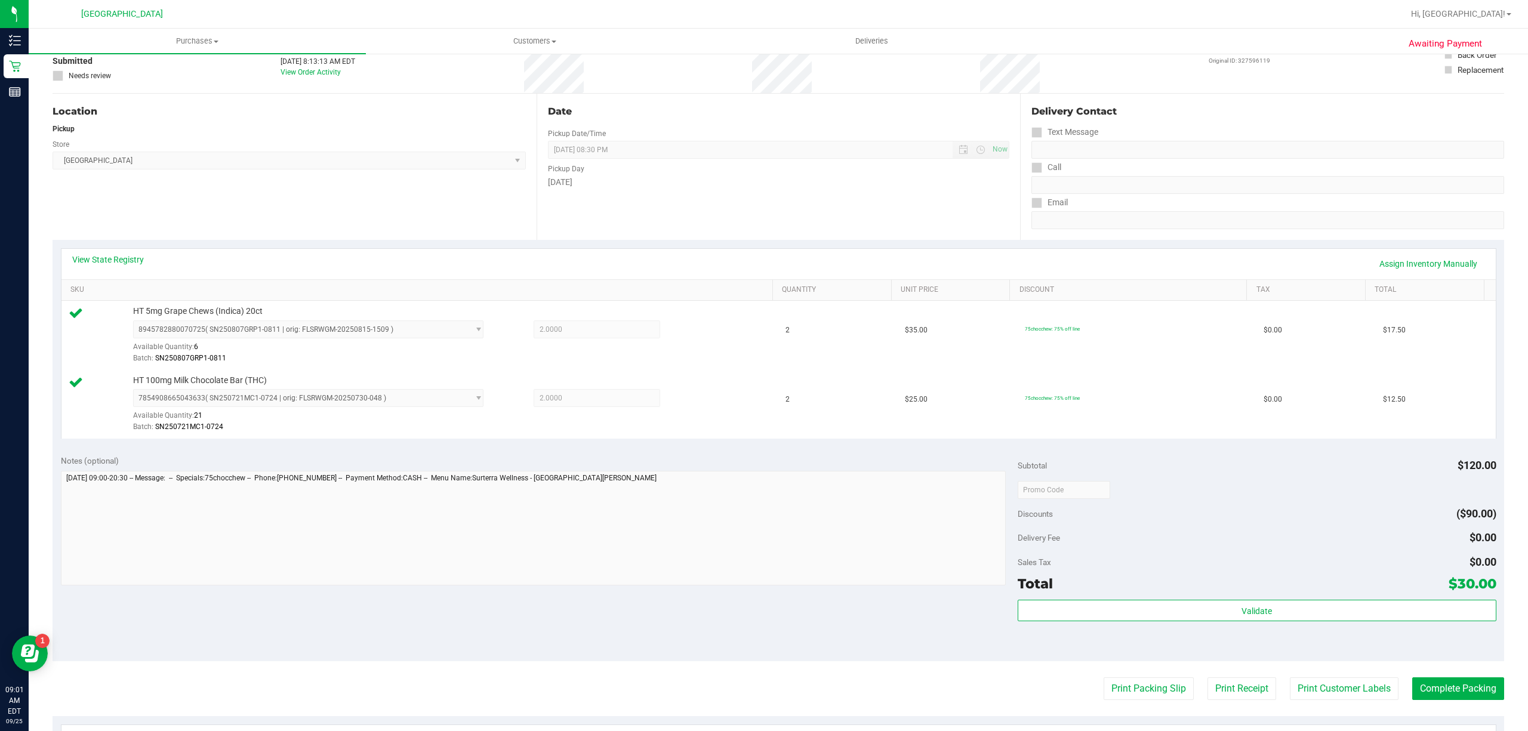
scroll to position [239, 0]
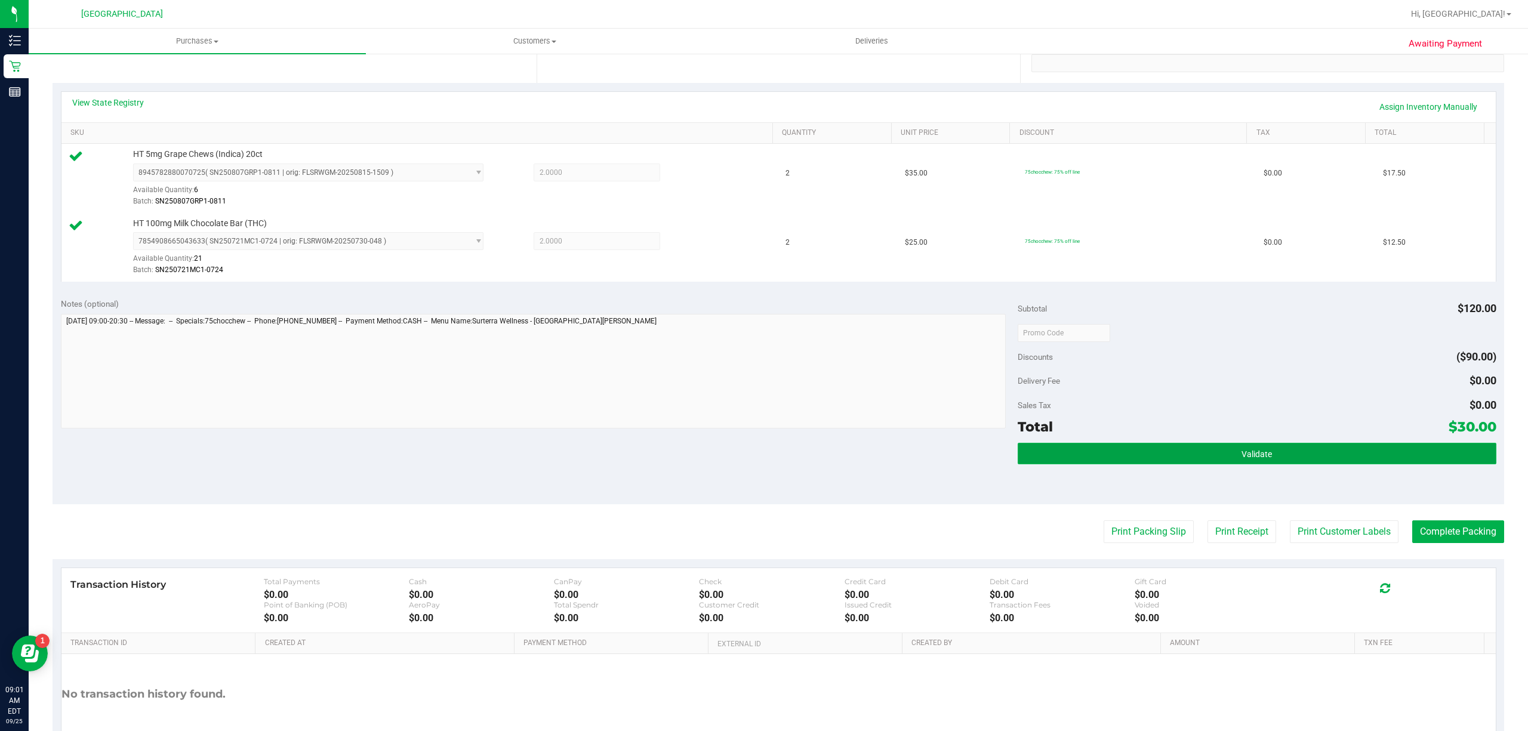
click at [1109, 449] on button "Validate" at bounding box center [1256, 453] width 479 height 21
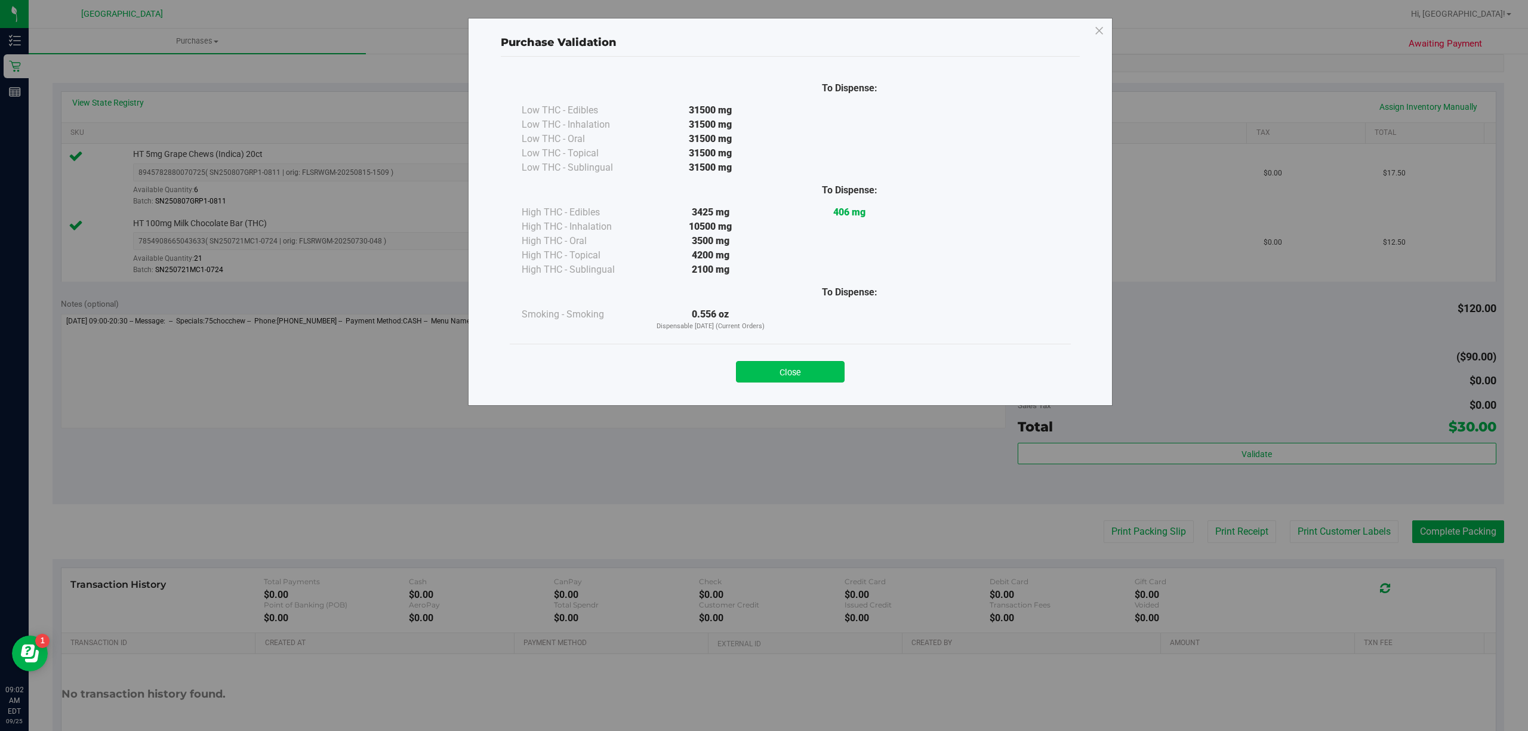
click at [821, 374] on button "Close" at bounding box center [790, 371] width 109 height 21
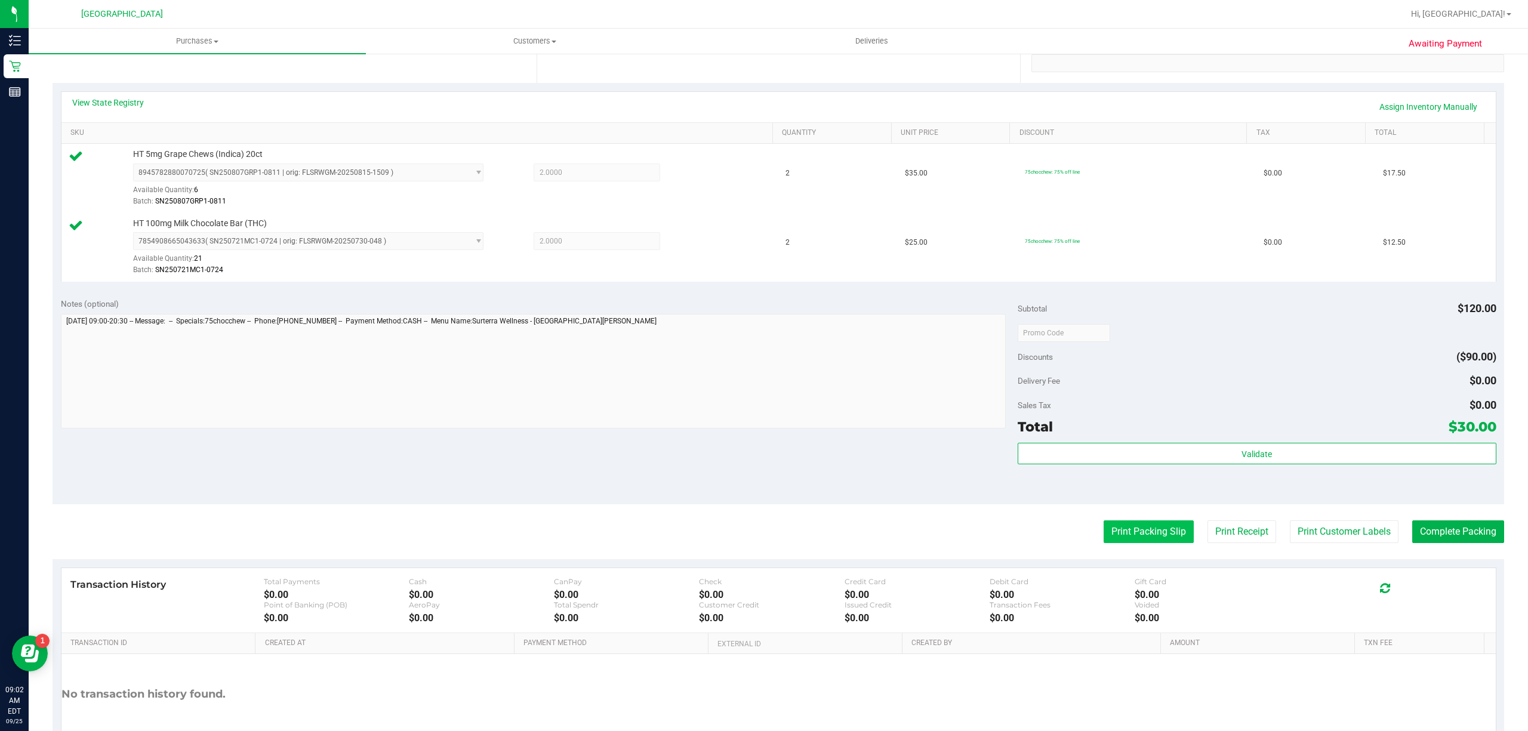
click at [1115, 530] on button "Print Packing Slip" at bounding box center [1148, 531] width 90 height 23
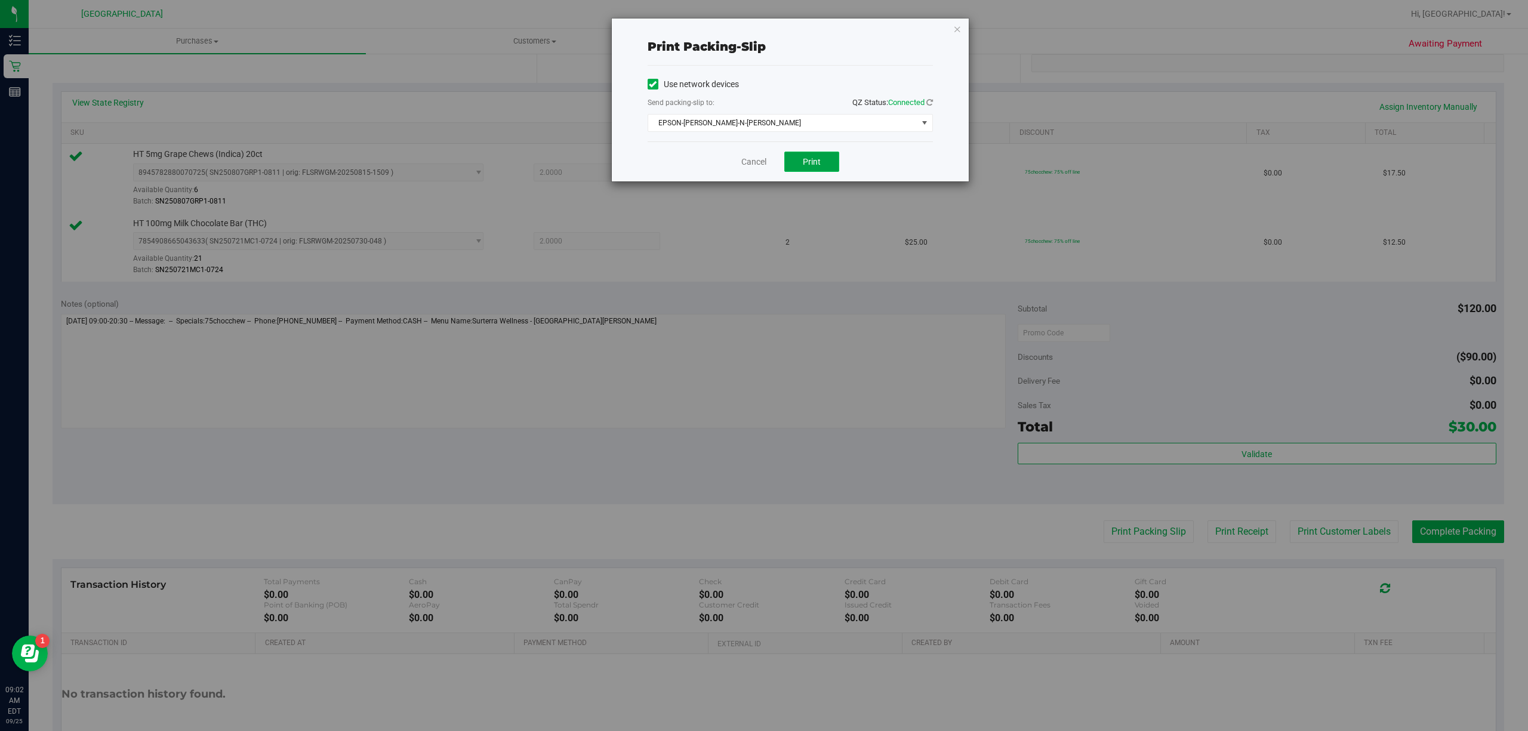
click at [793, 156] on button "Print" at bounding box center [811, 162] width 55 height 20
click at [956, 23] on icon "button" at bounding box center [957, 28] width 8 height 14
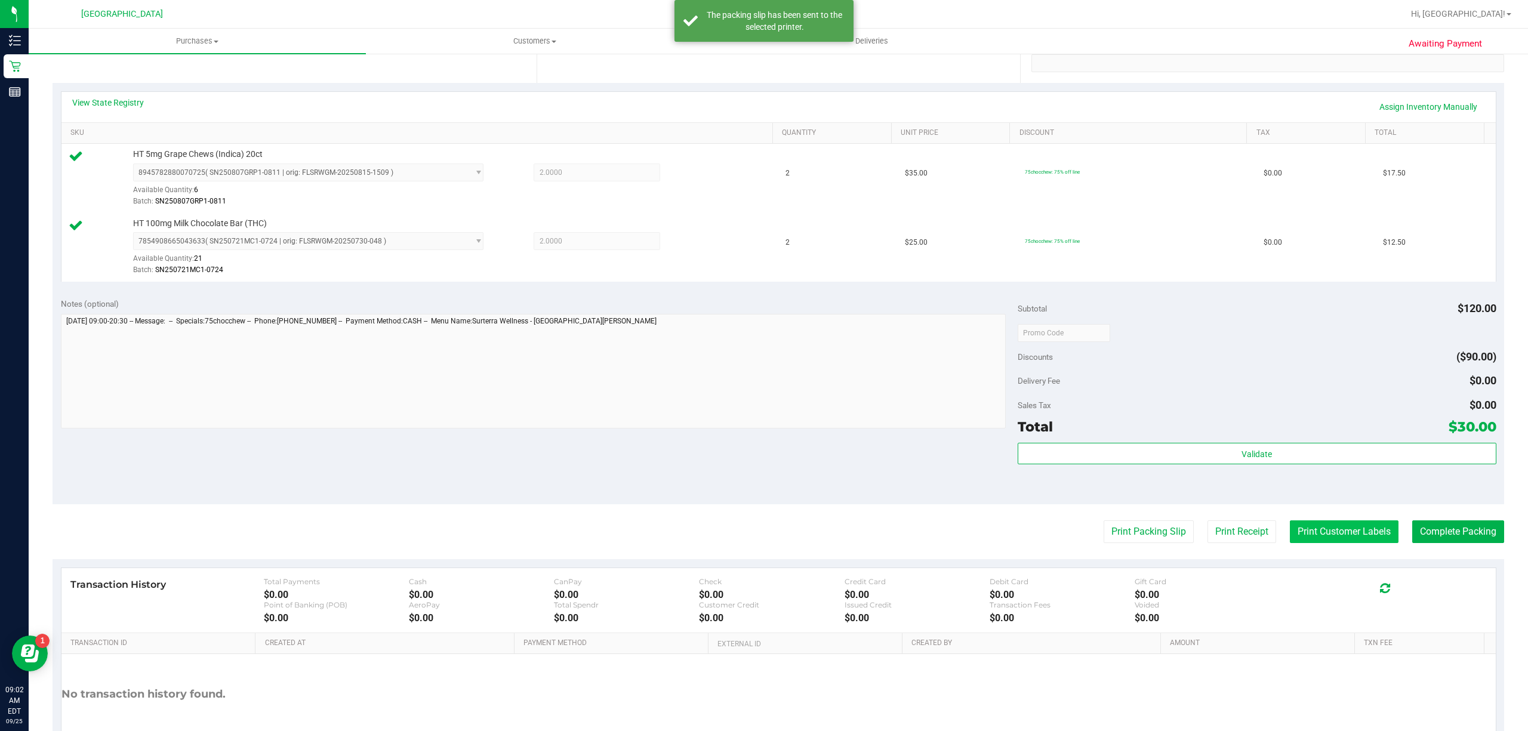
click at [1289, 533] on button "Print Customer Labels" at bounding box center [1343, 531] width 109 height 23
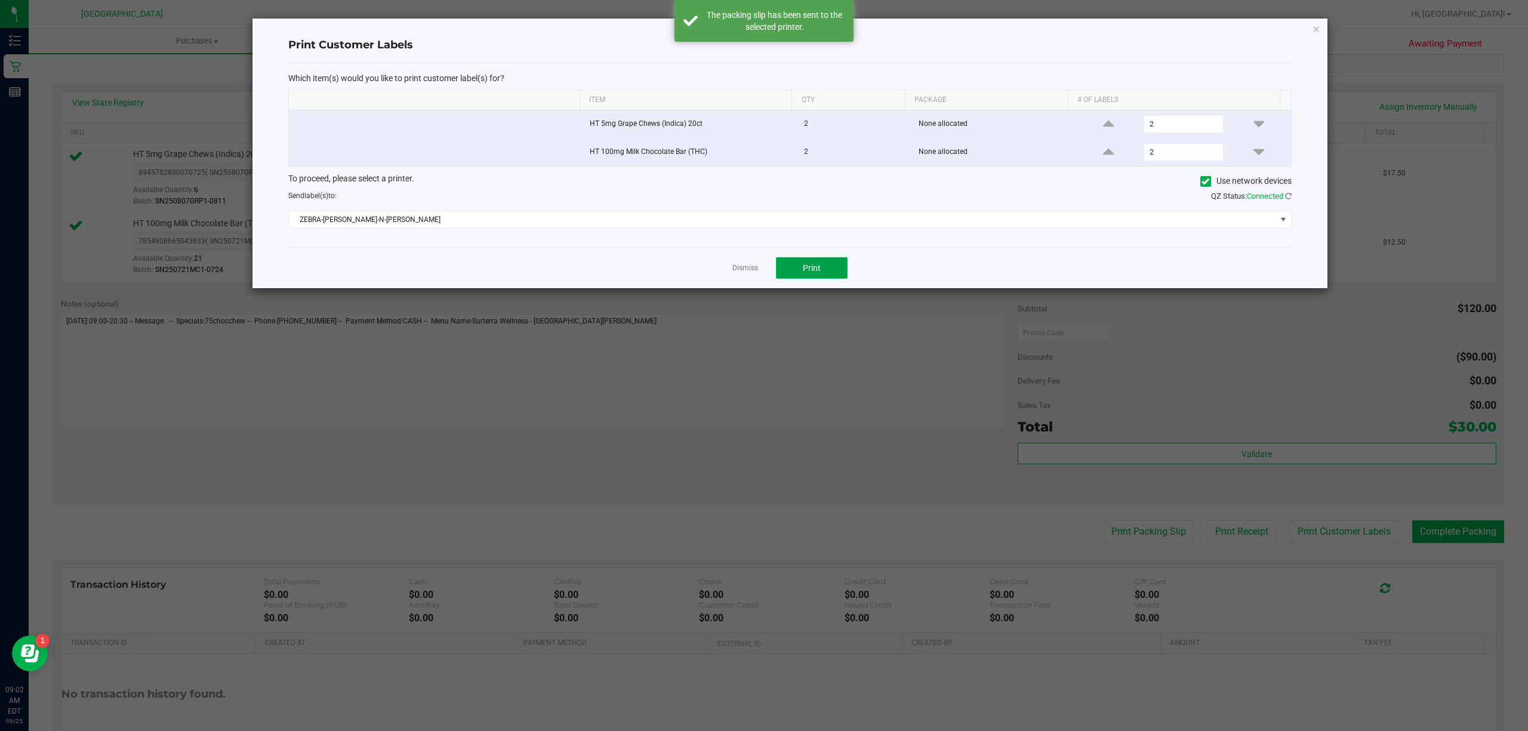
click at [825, 272] on button "Print" at bounding box center [812, 267] width 72 height 21
click at [1313, 27] on icon "button" at bounding box center [1316, 28] width 8 height 14
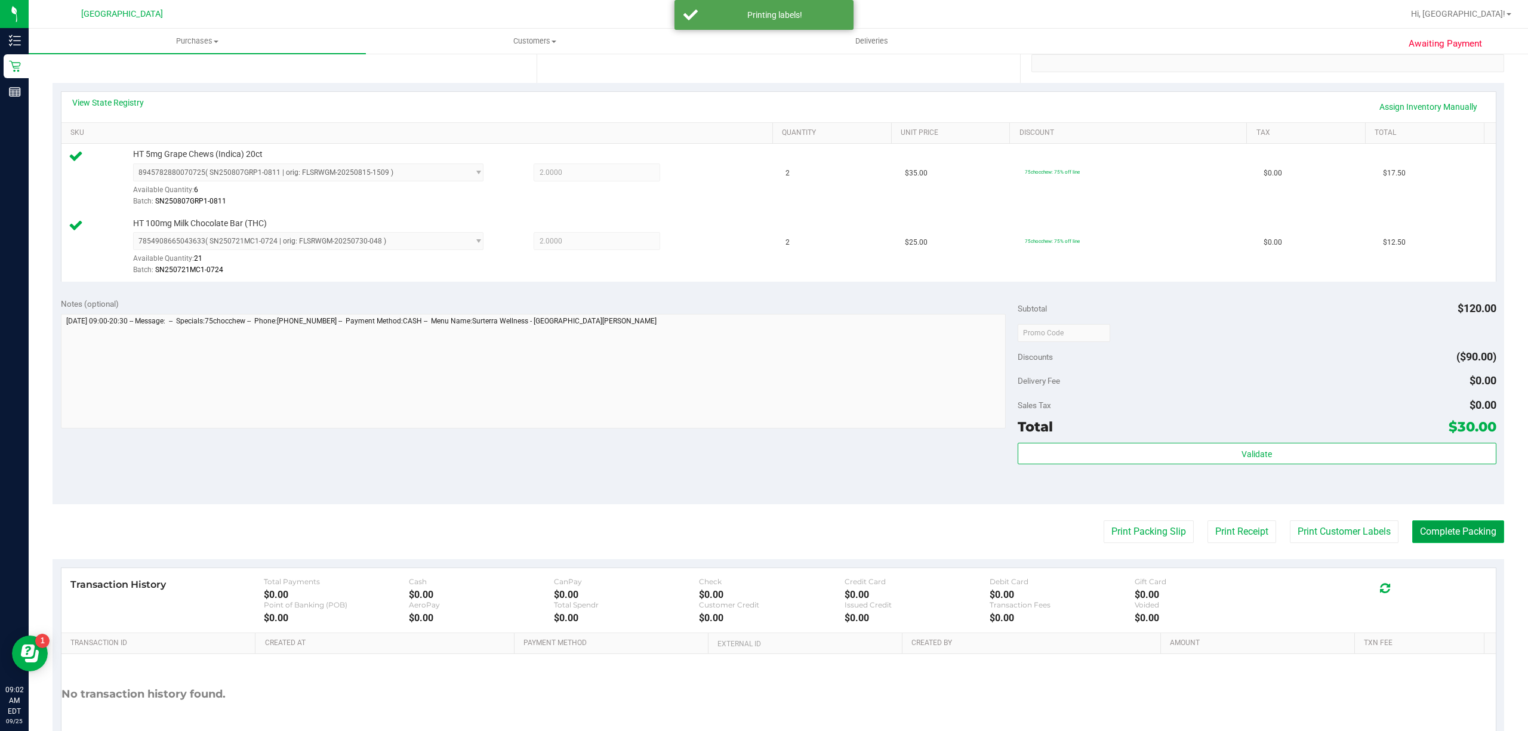
click at [1456, 523] on button "Complete Packing" at bounding box center [1458, 531] width 92 height 23
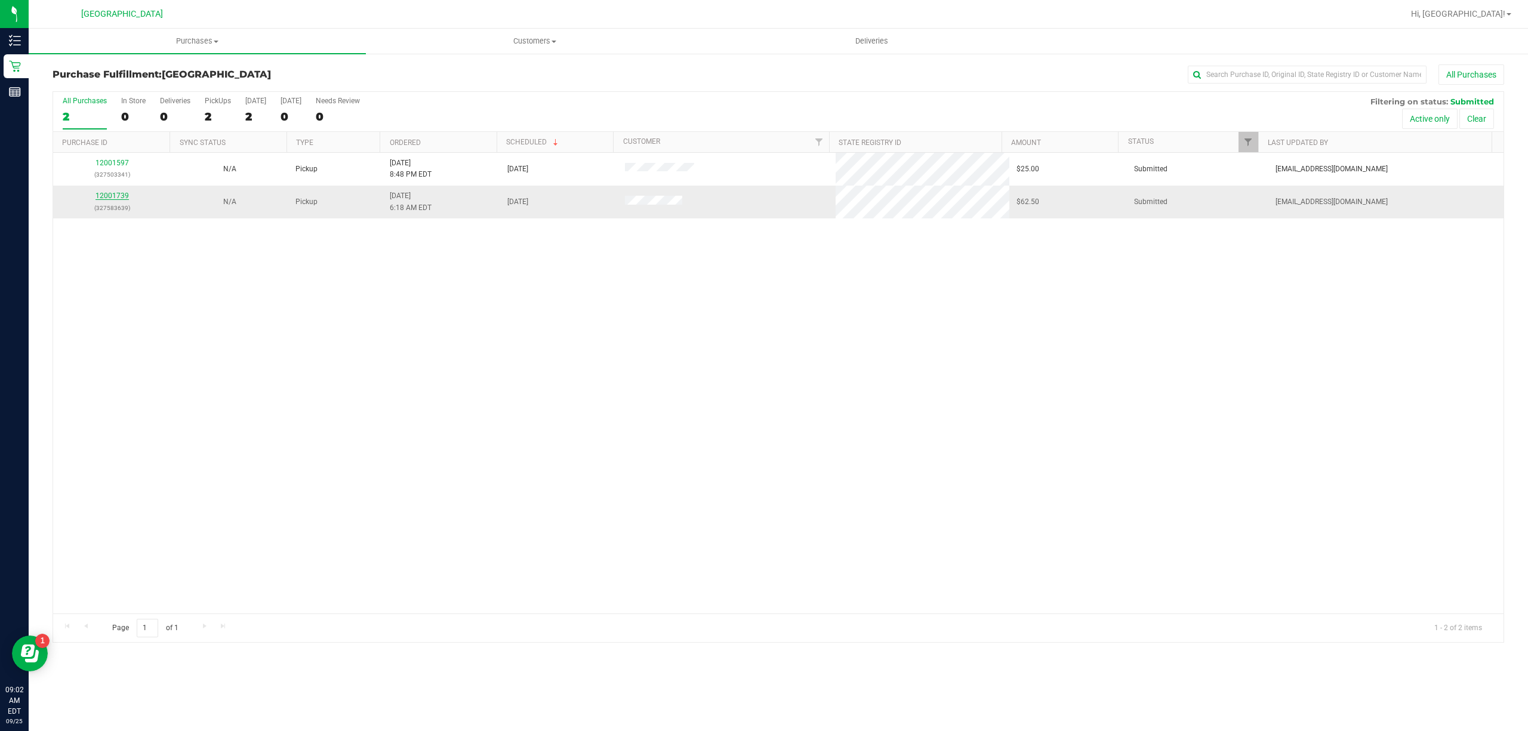
click at [119, 193] on link "12001739" at bounding box center [111, 196] width 33 height 8
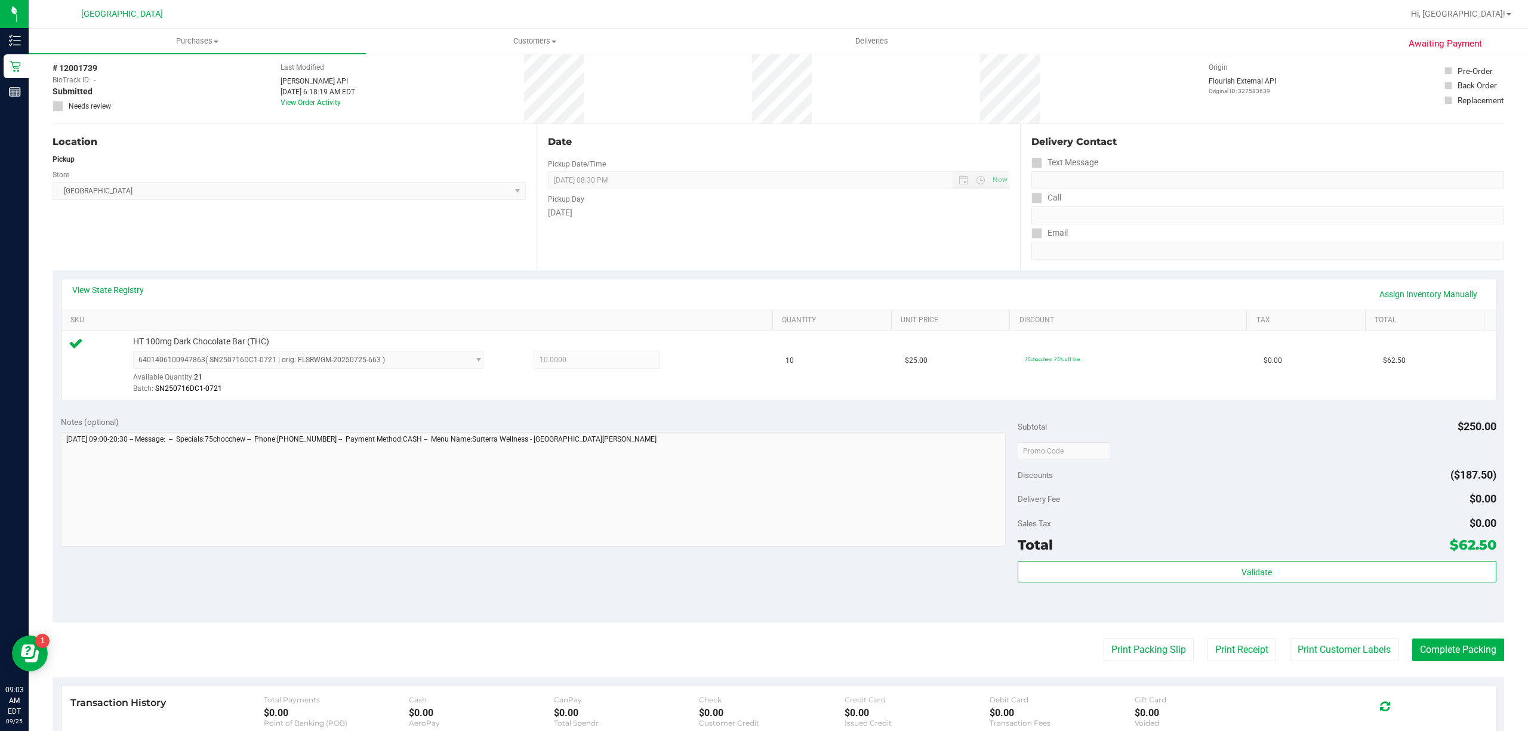
scroll to position [79, 0]
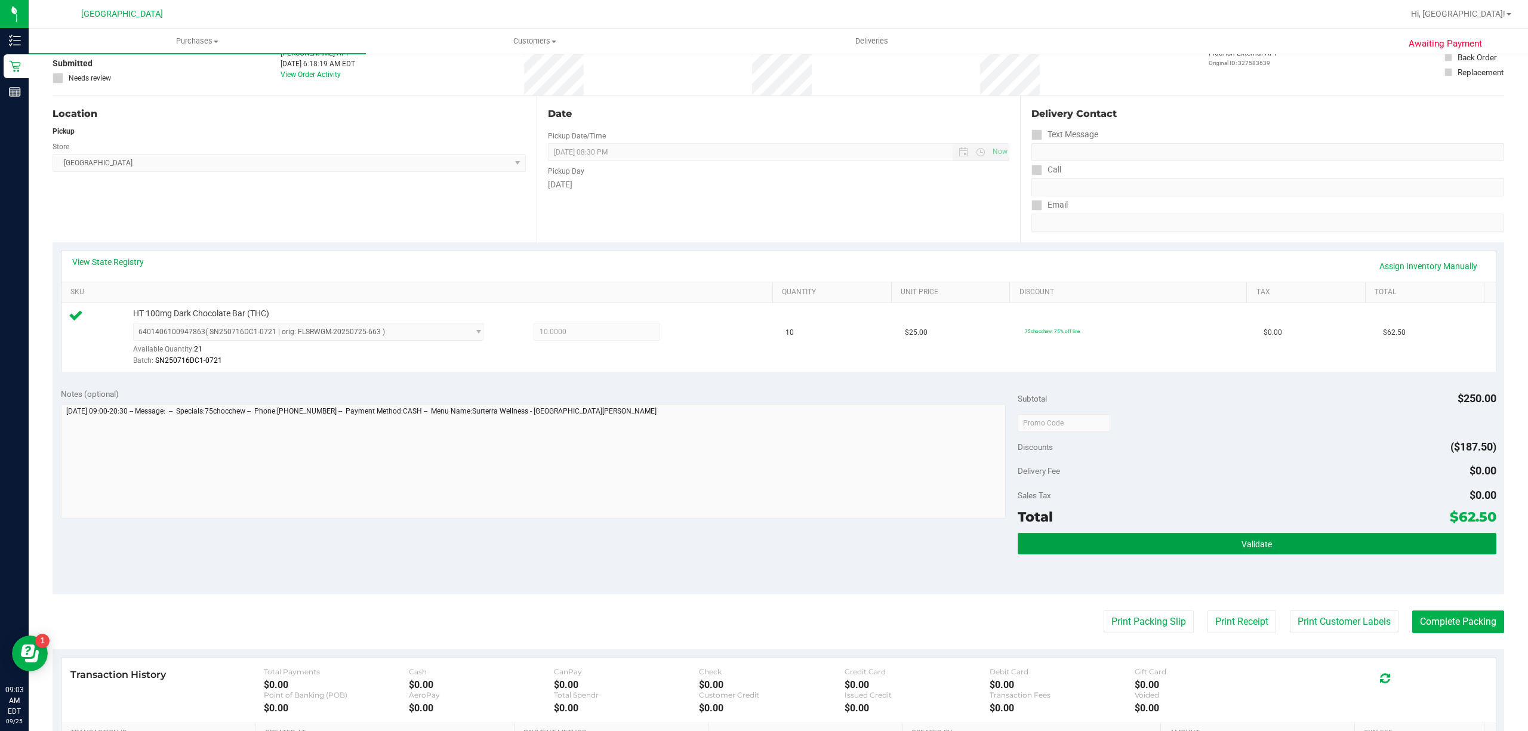
click at [1432, 539] on button "Validate" at bounding box center [1256, 543] width 479 height 21
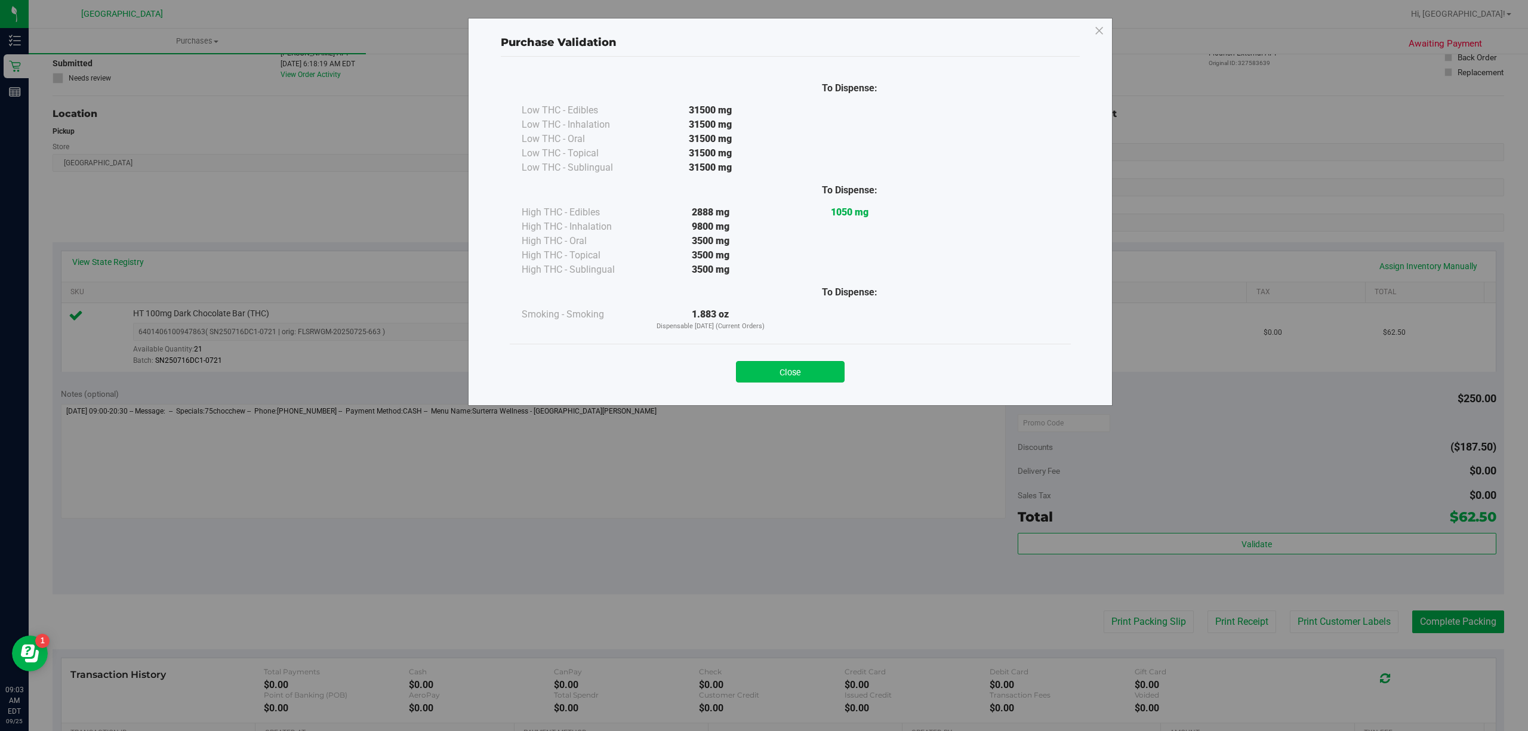
click at [820, 362] on button "Close" at bounding box center [790, 371] width 109 height 21
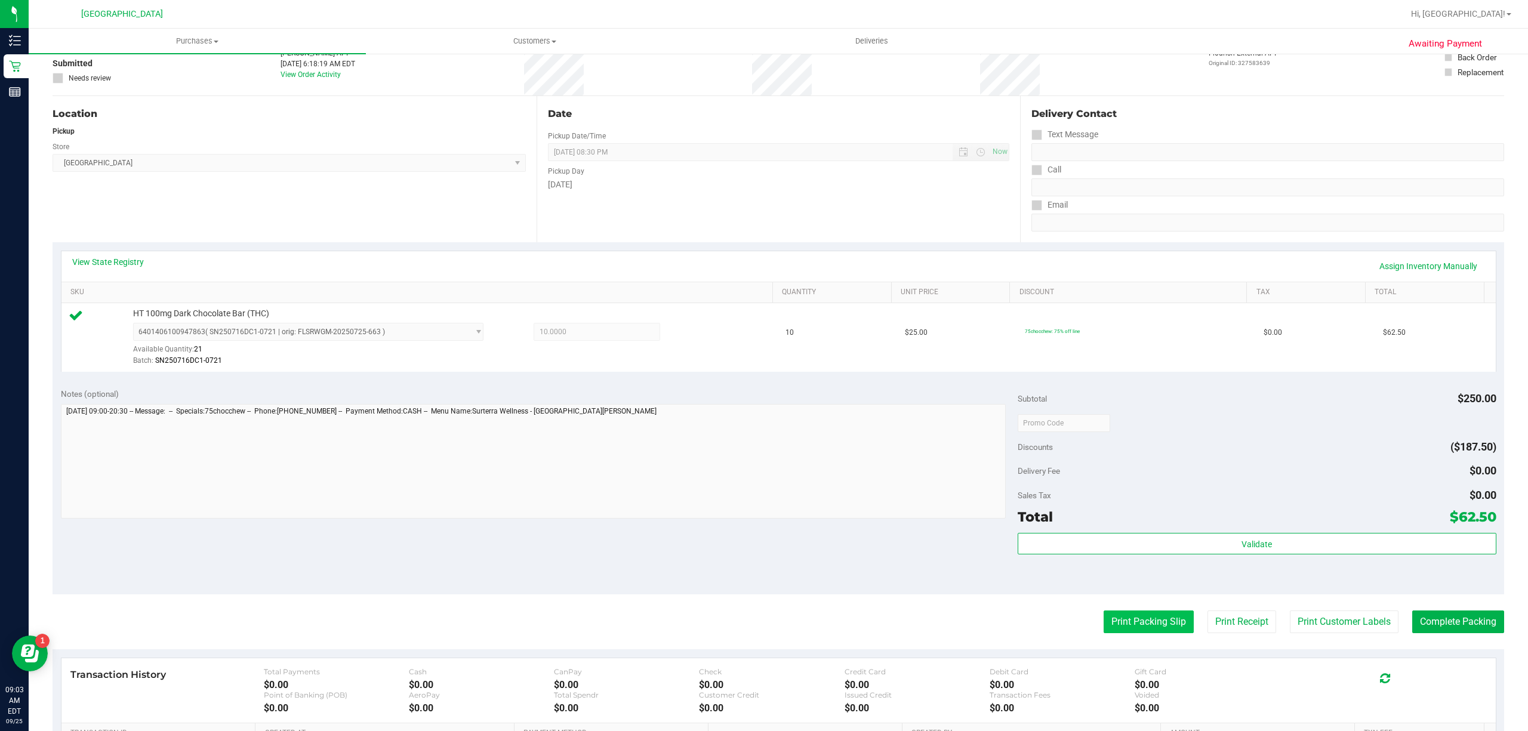
click at [1120, 616] on button "Print Packing Slip" at bounding box center [1148, 621] width 90 height 23
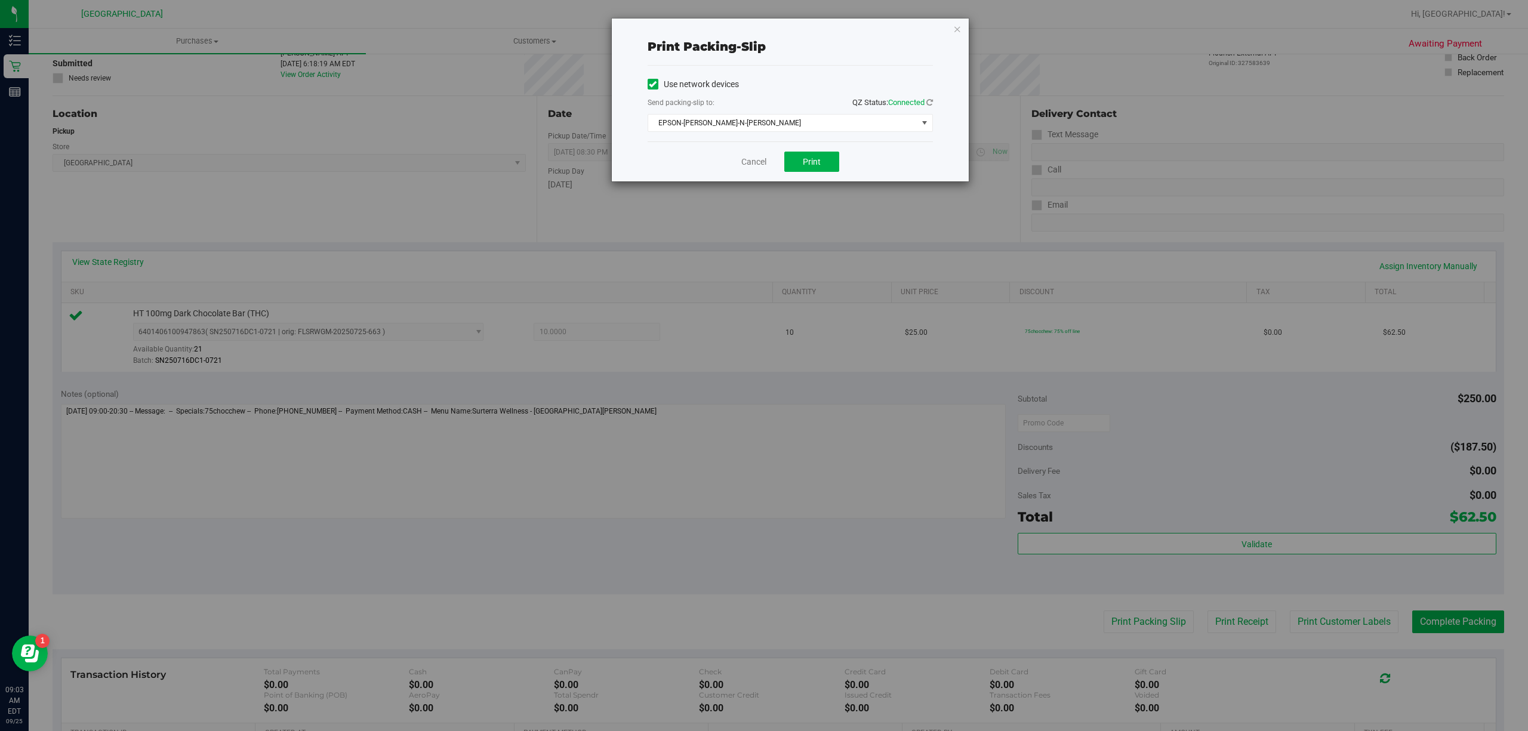
click at [847, 153] on div "Cancel Print" at bounding box center [789, 161] width 285 height 40
click at [831, 156] on button "Print" at bounding box center [811, 162] width 55 height 20
click at [960, 30] on icon "button" at bounding box center [957, 28] width 8 height 14
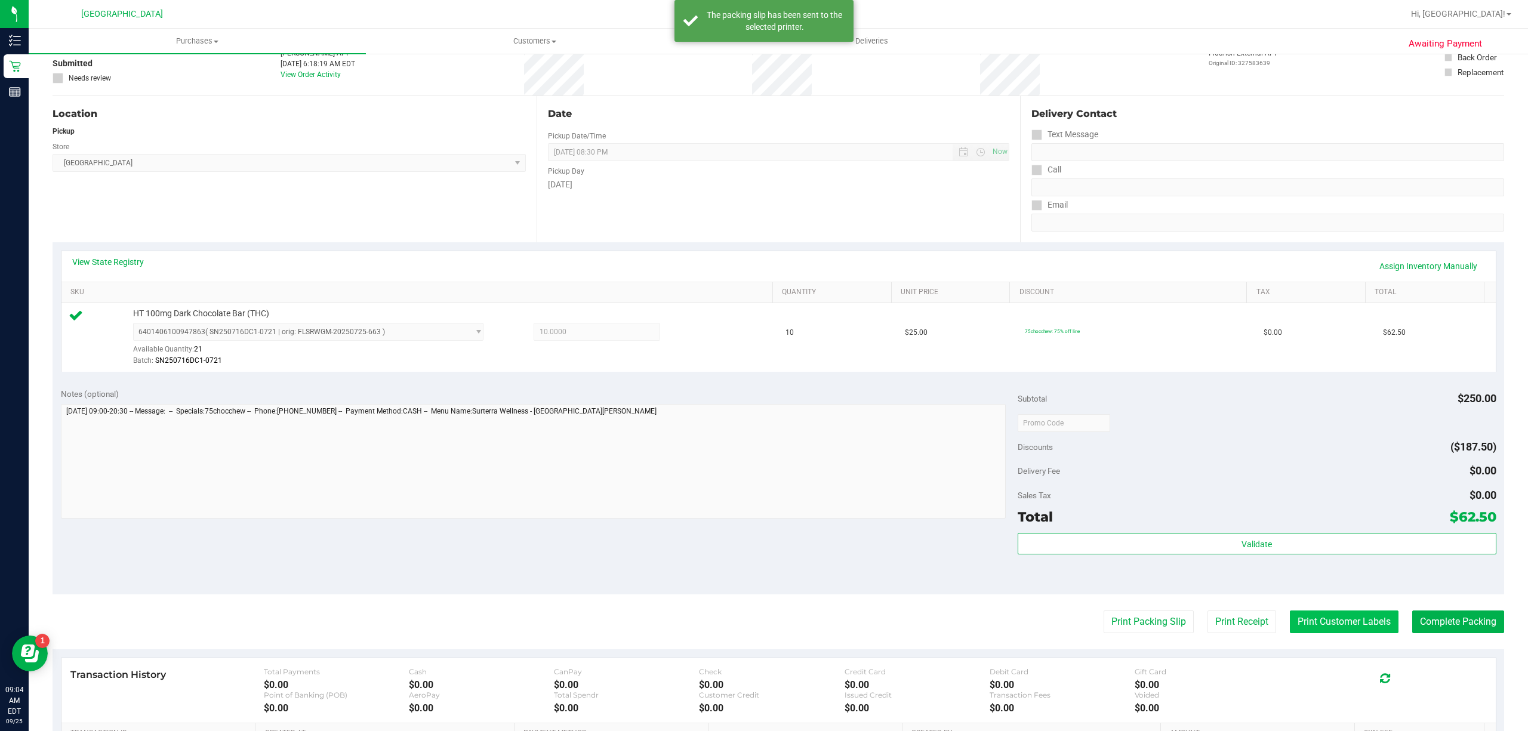
click at [1289, 628] on button "Print Customer Labels" at bounding box center [1343, 621] width 109 height 23
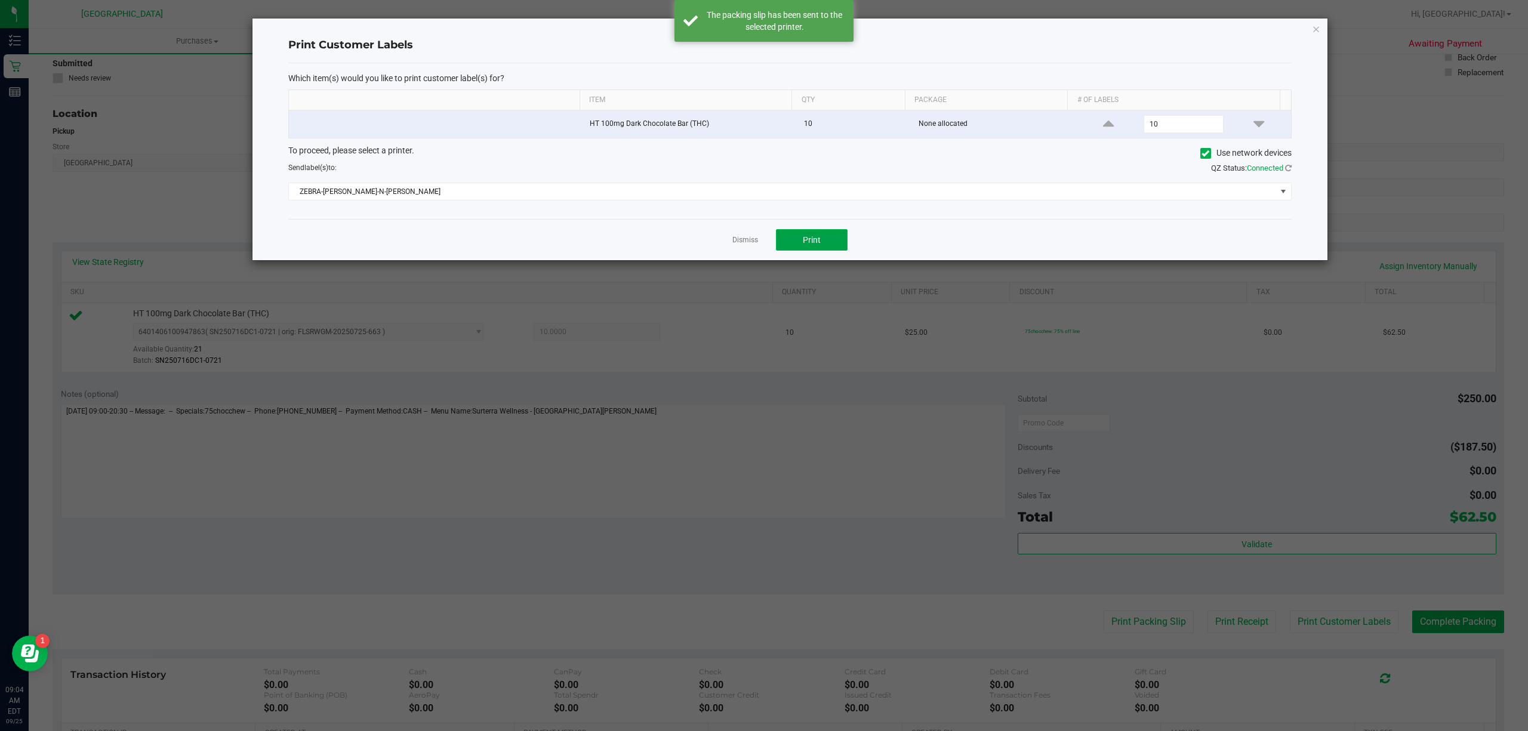
click at [786, 236] on button "Print" at bounding box center [812, 239] width 72 height 21
click at [1312, 29] on icon "button" at bounding box center [1316, 28] width 8 height 14
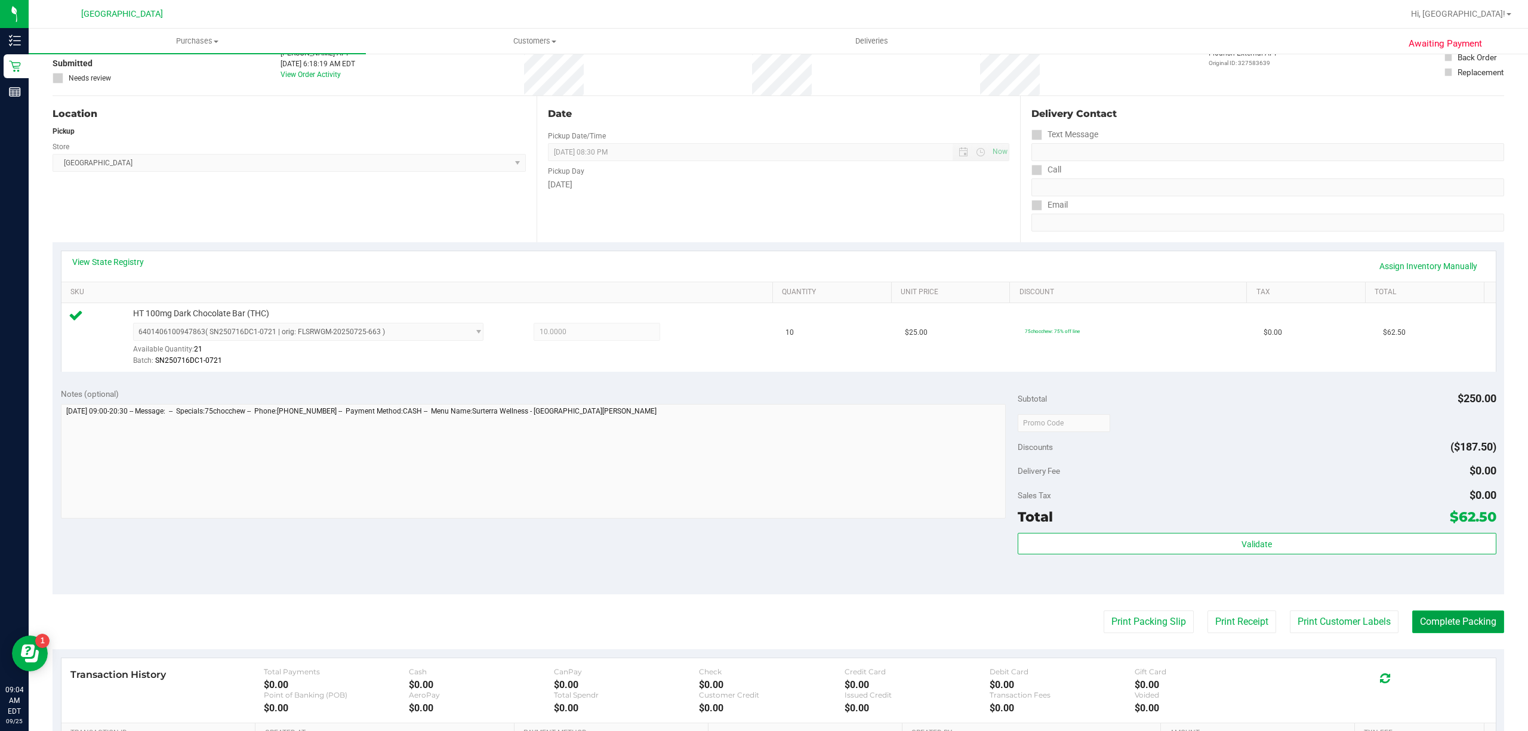
click at [1440, 627] on button "Complete Packing" at bounding box center [1458, 621] width 92 height 23
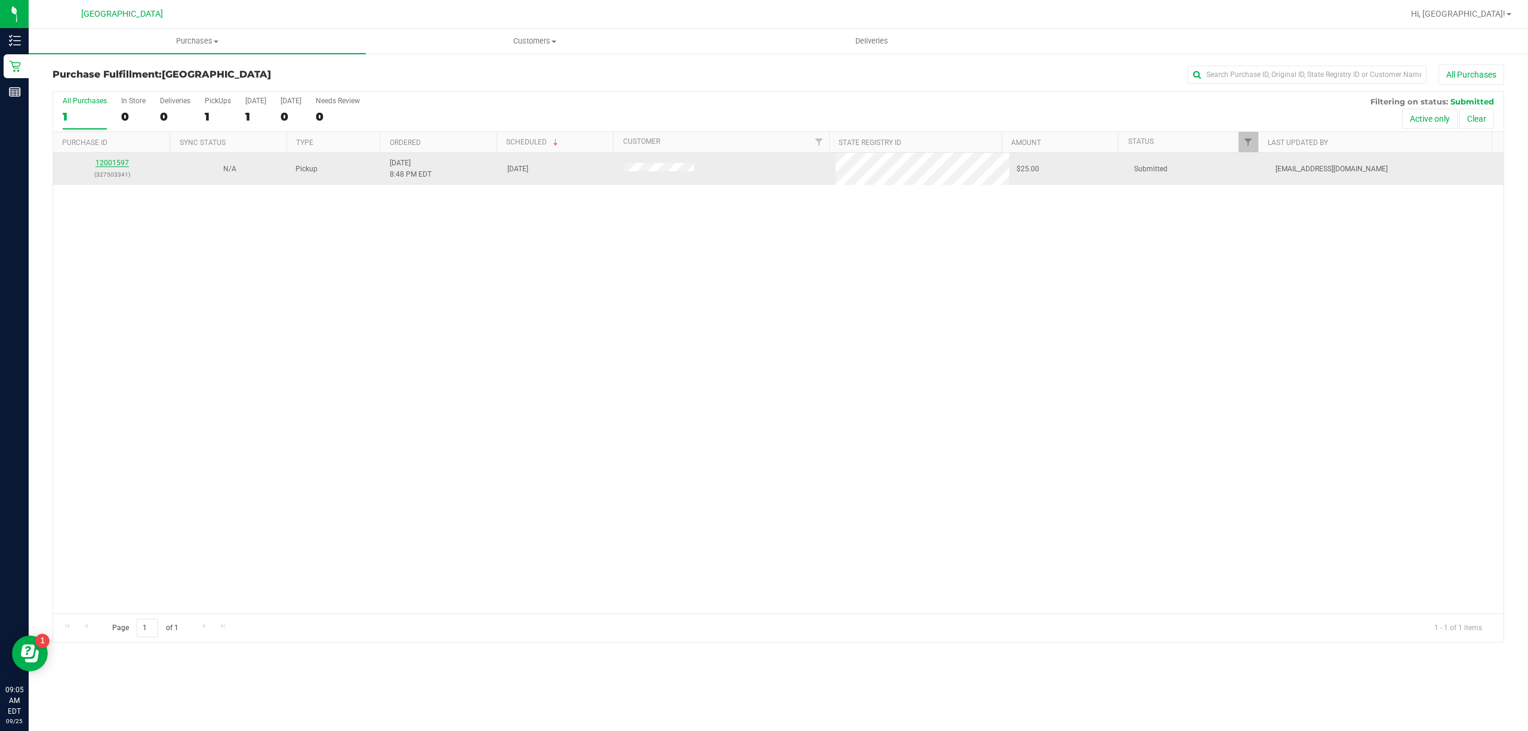
click at [97, 161] on link "12001597" at bounding box center [111, 163] width 33 height 8
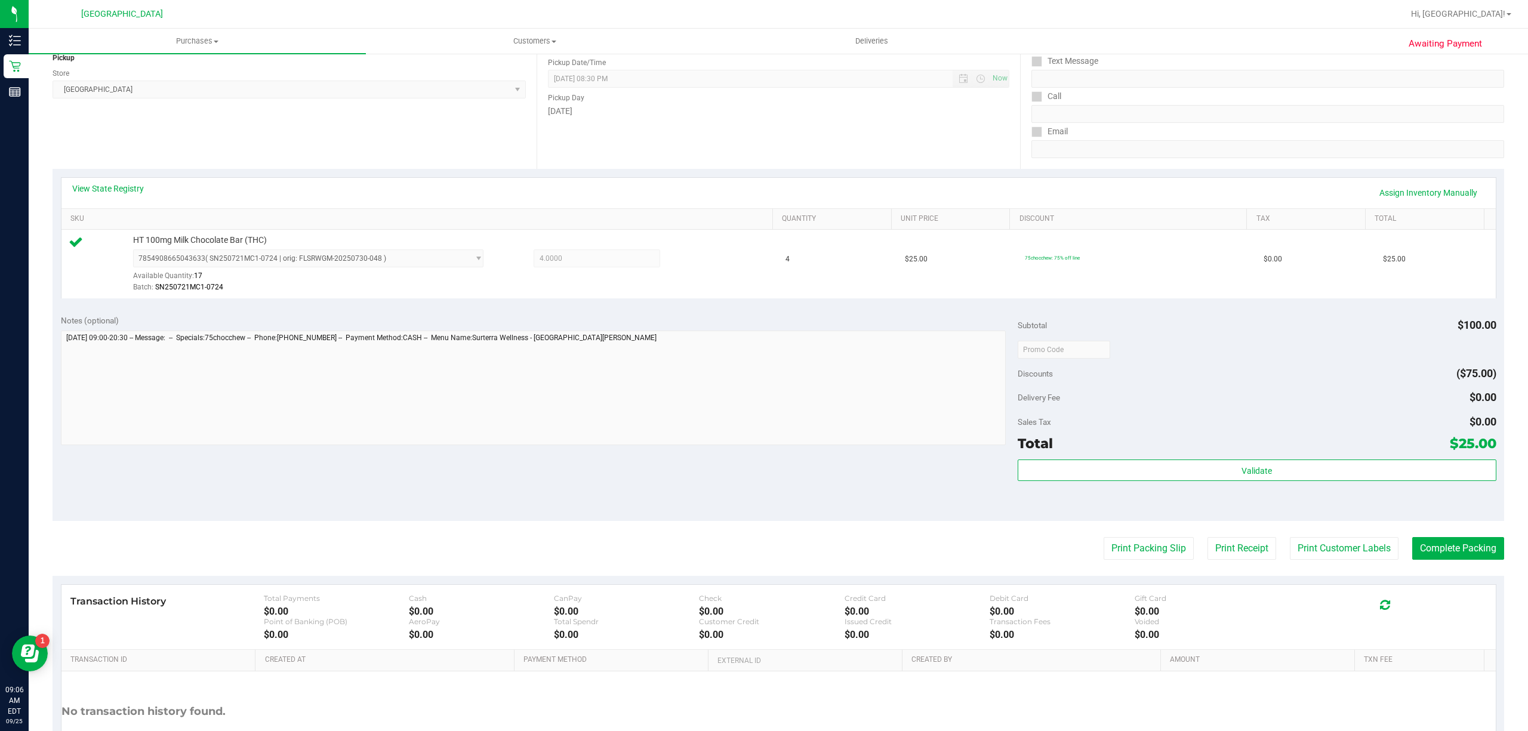
scroll to position [159, 0]
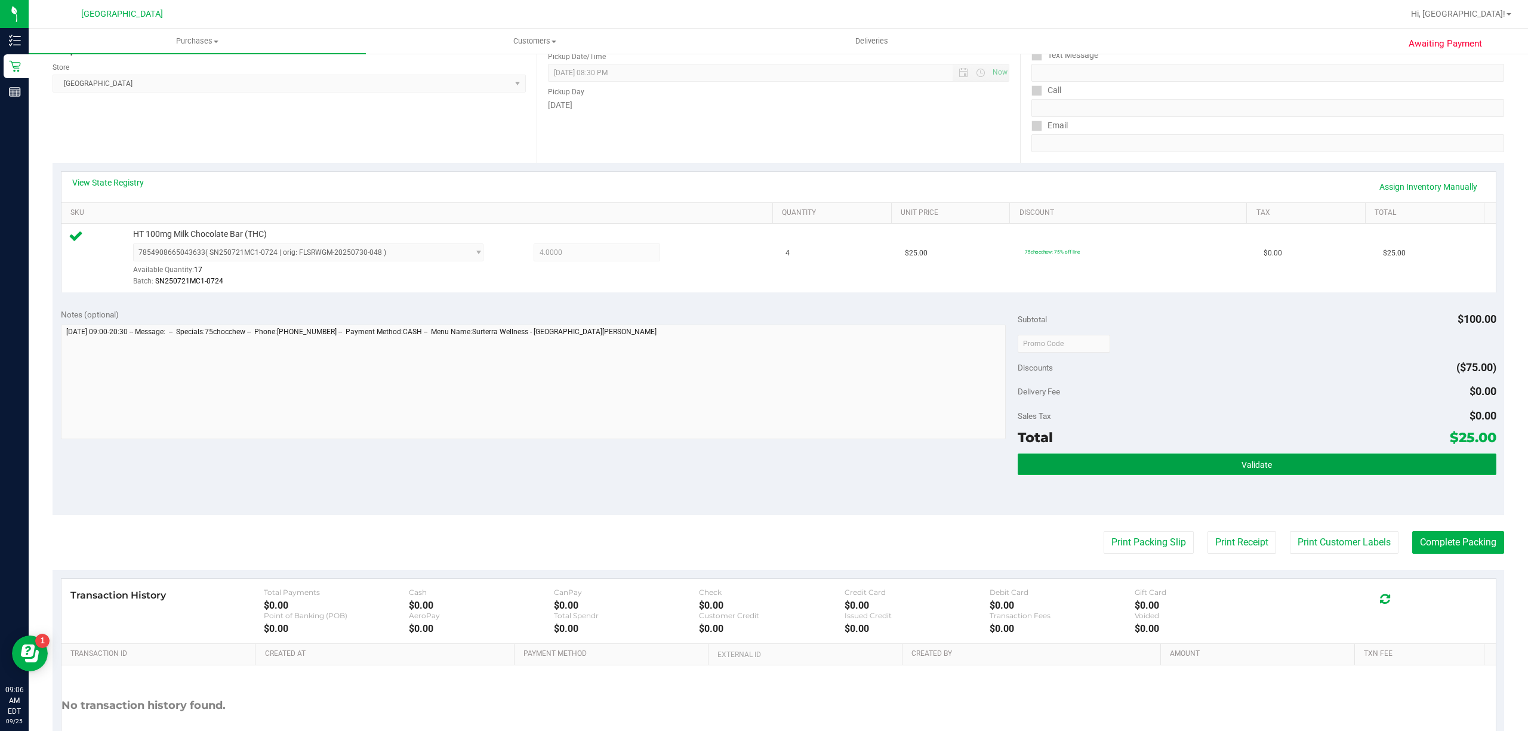
click at [1096, 470] on button "Validate" at bounding box center [1256, 463] width 479 height 21
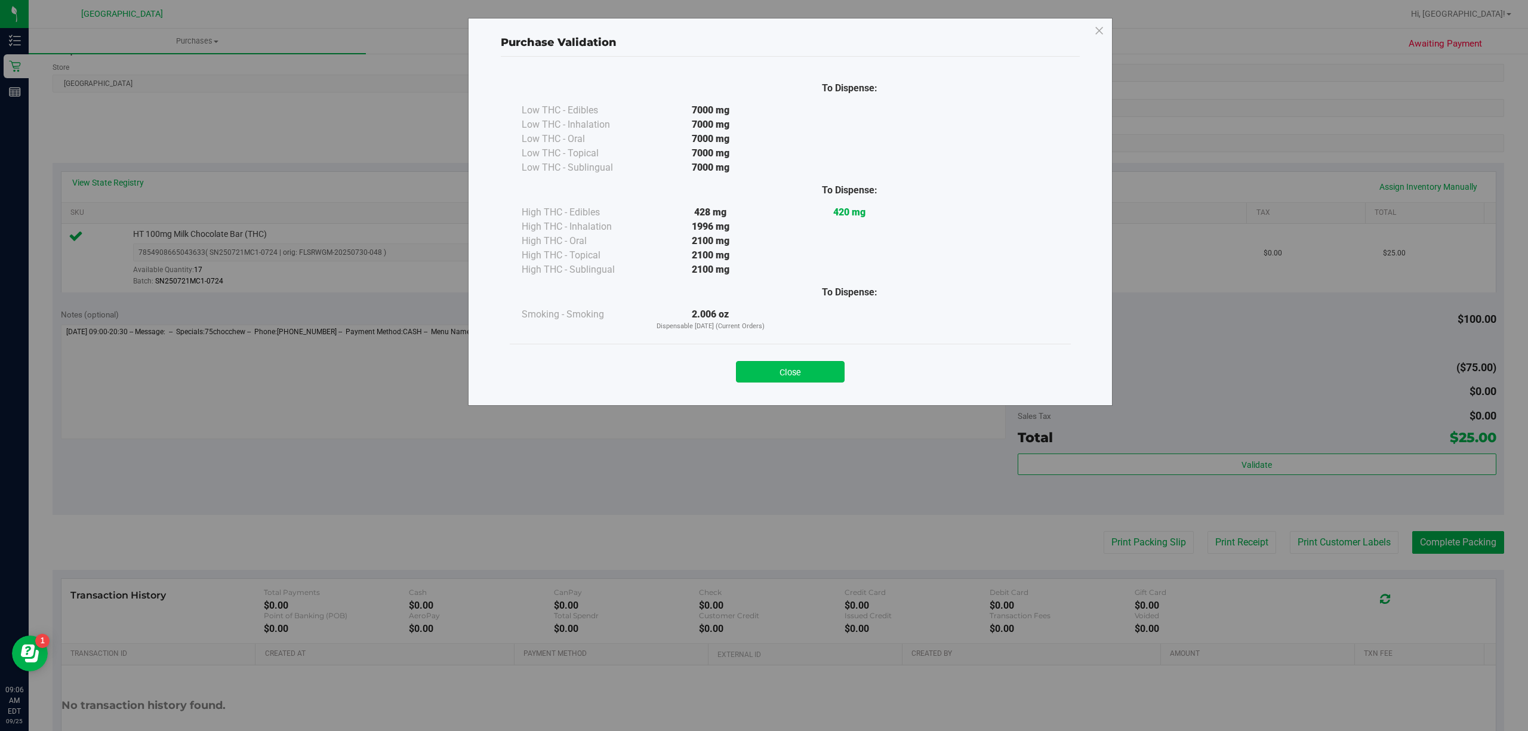
click at [793, 363] on button "Close" at bounding box center [790, 371] width 109 height 21
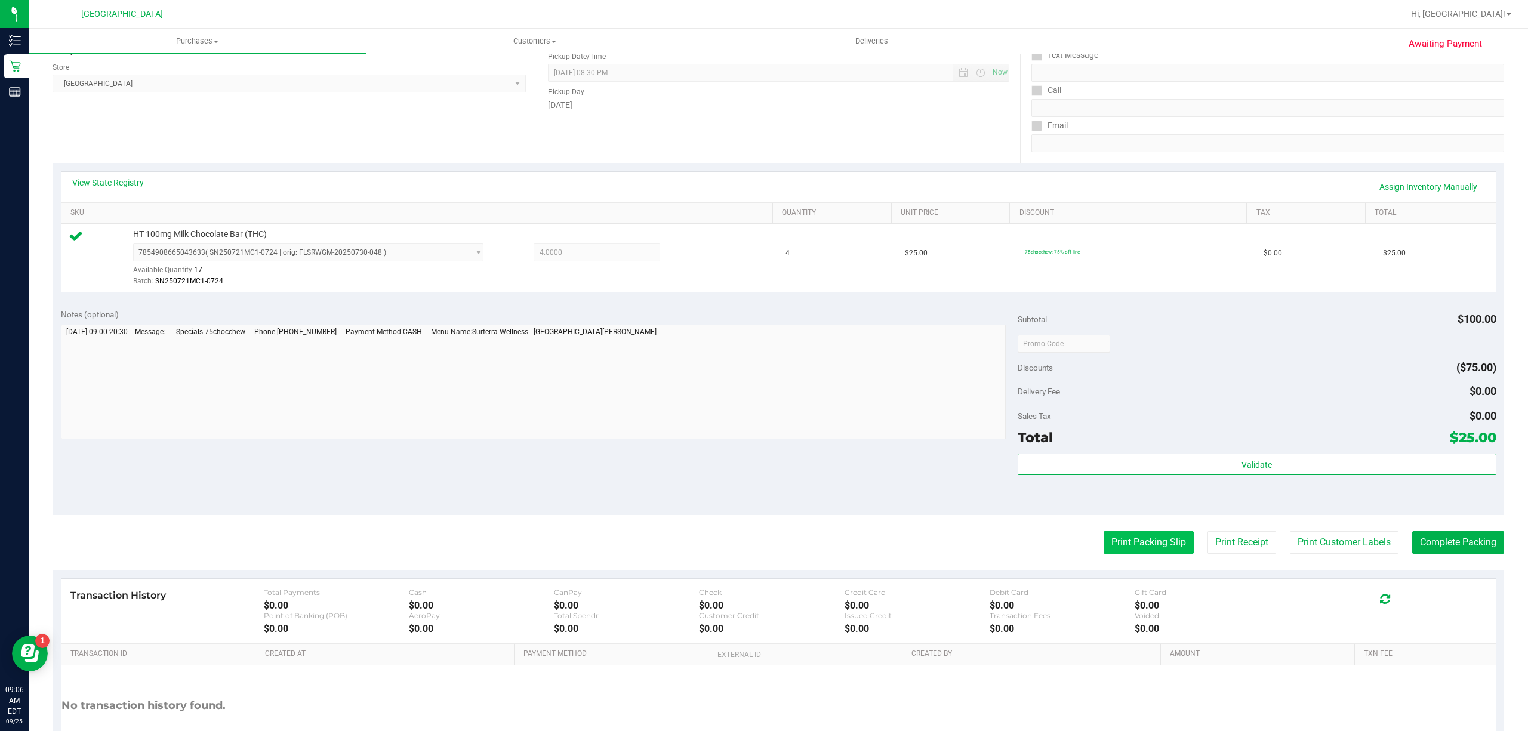
click at [1161, 541] on button "Print Packing Slip" at bounding box center [1148, 542] width 90 height 23
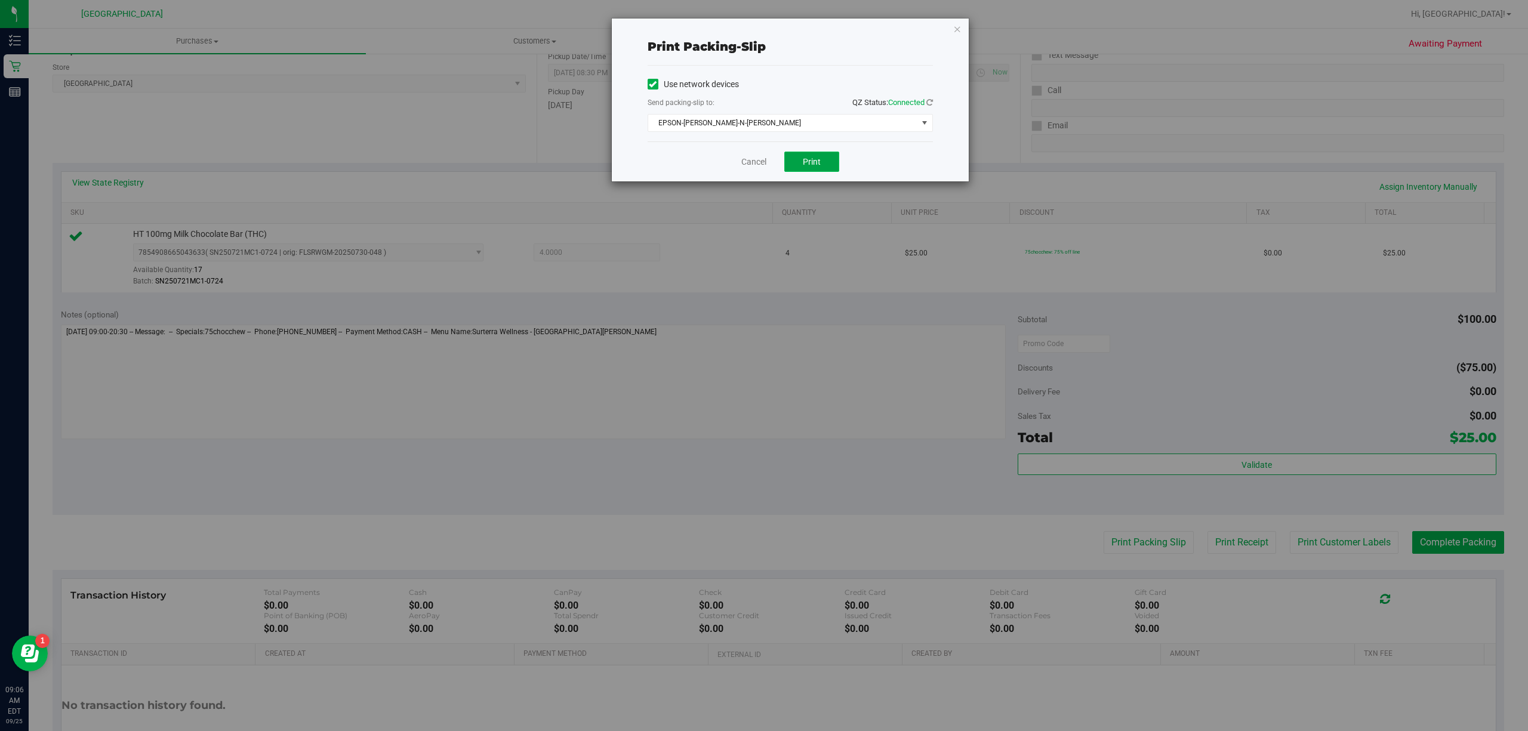
click at [808, 161] on span "Print" at bounding box center [812, 162] width 18 height 10
click at [958, 29] on icon "button" at bounding box center [957, 28] width 8 height 14
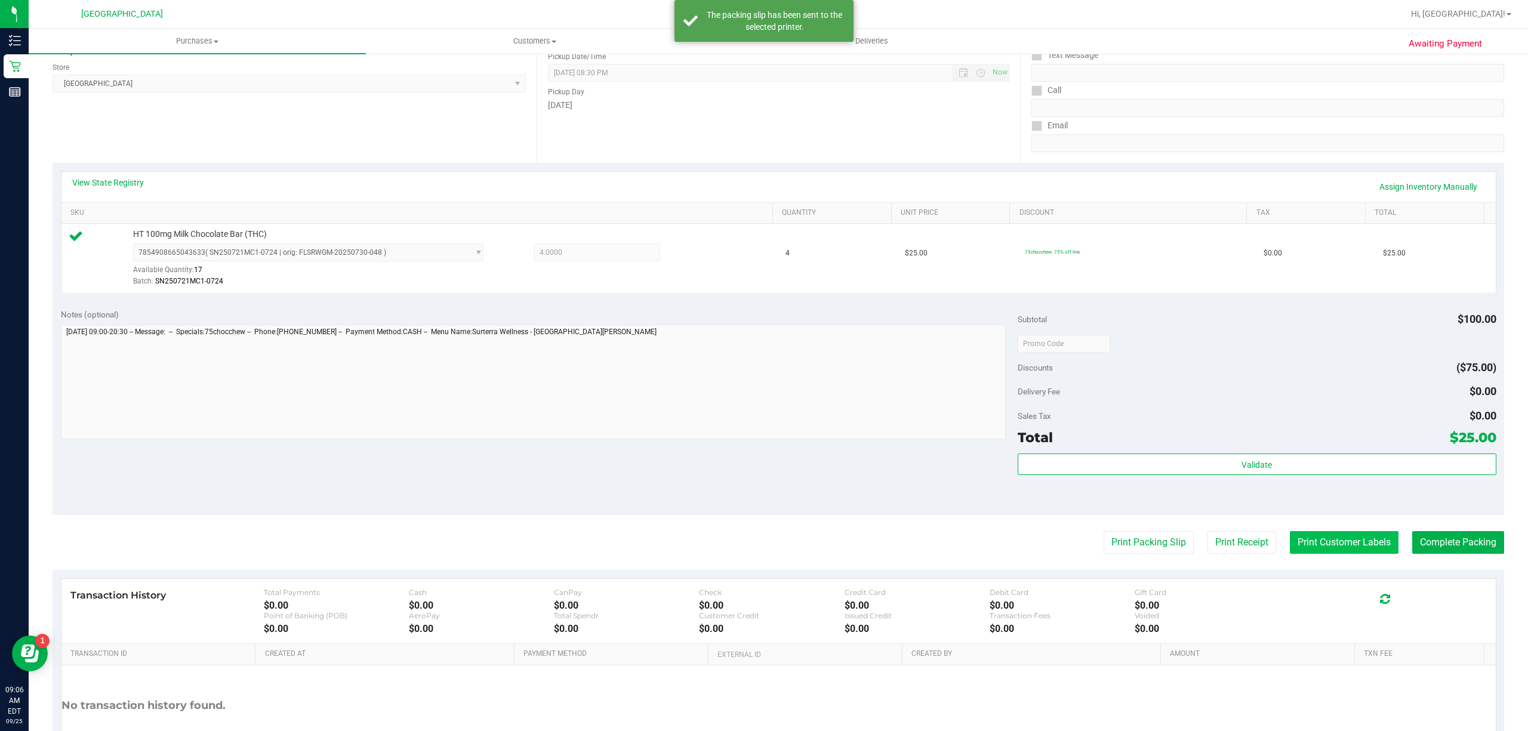
click at [1334, 542] on button "Print Customer Labels" at bounding box center [1343, 542] width 109 height 23
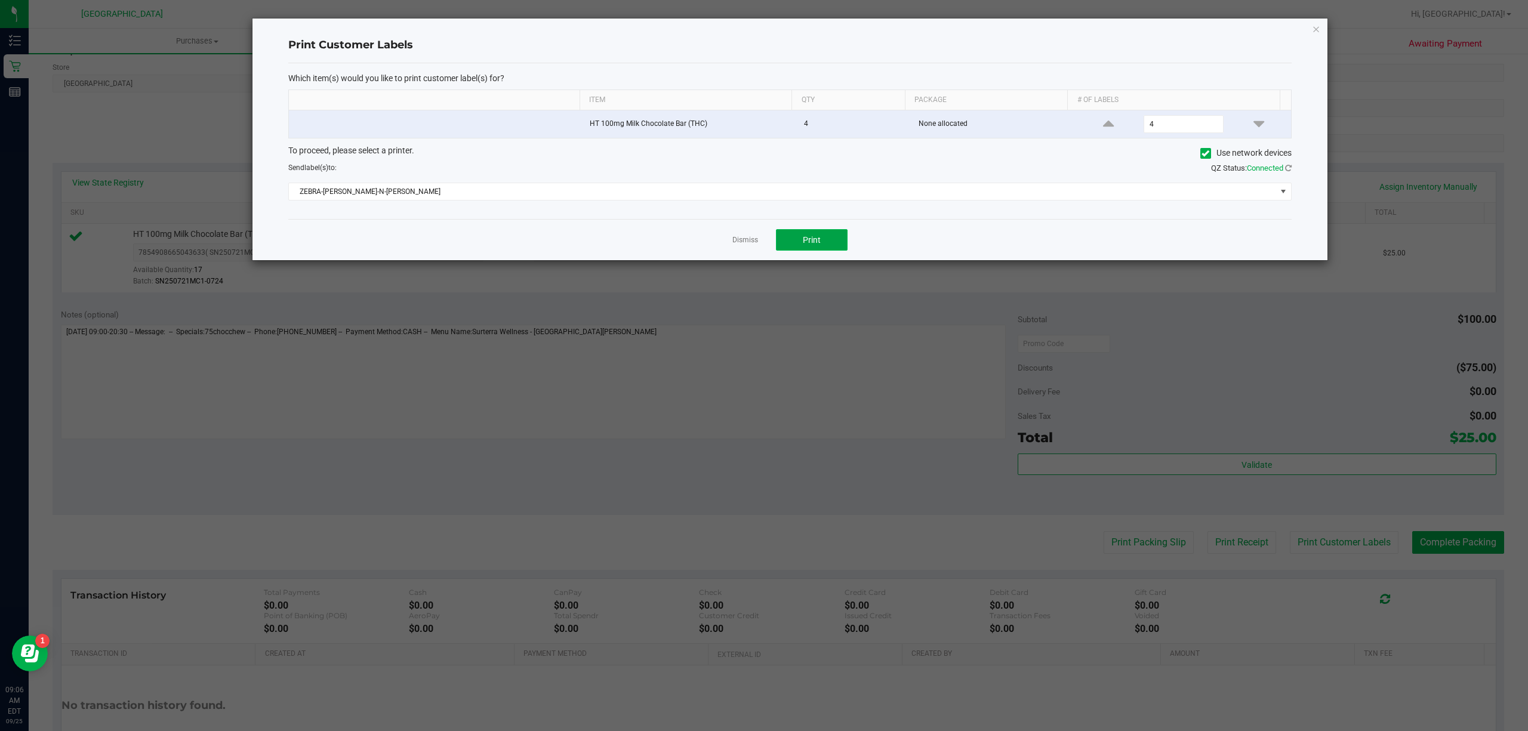
click at [826, 243] on button "Print" at bounding box center [812, 239] width 72 height 21
click at [1312, 27] on icon "button" at bounding box center [1316, 28] width 8 height 14
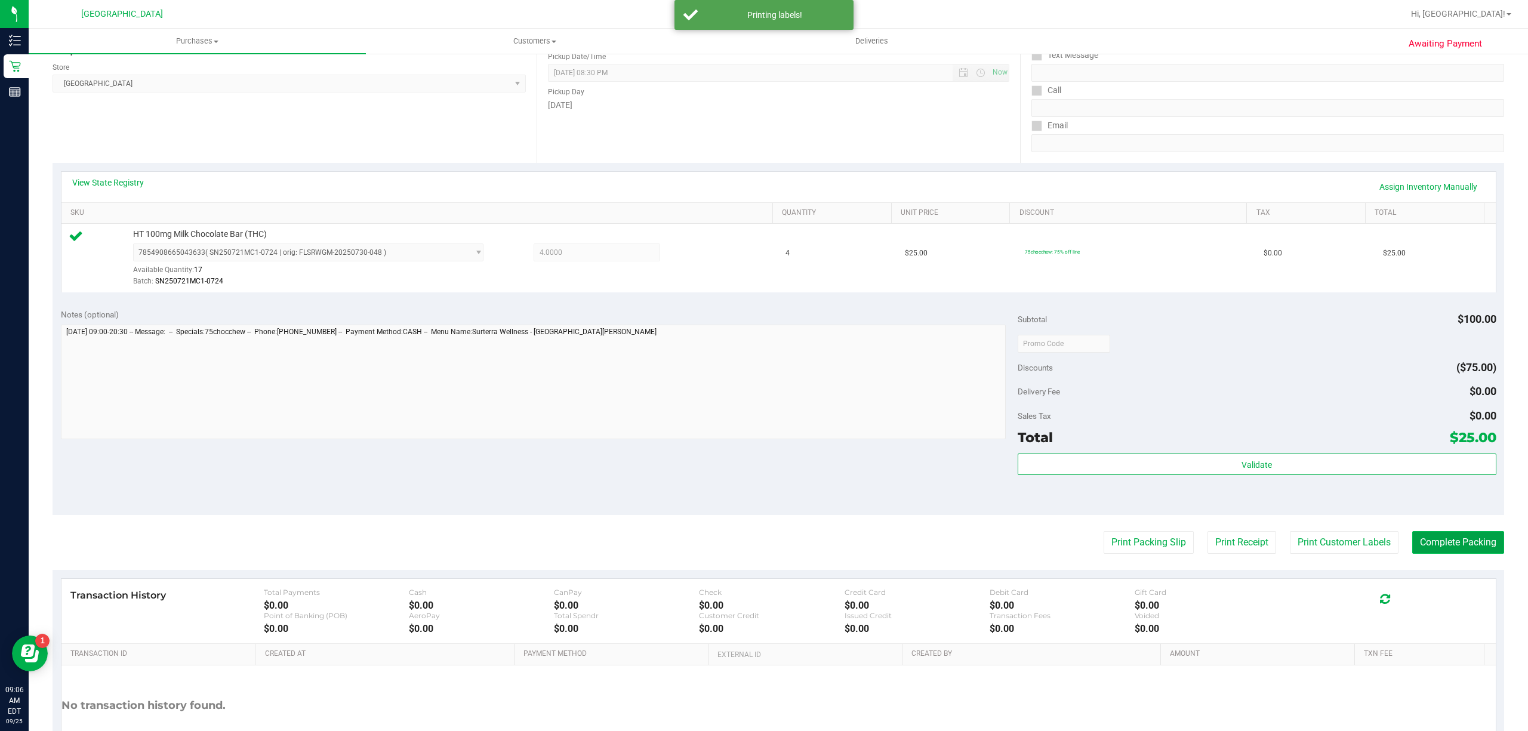
click at [1435, 551] on button "Complete Packing" at bounding box center [1458, 542] width 92 height 23
